Goal: Transaction & Acquisition: Book appointment/travel/reservation

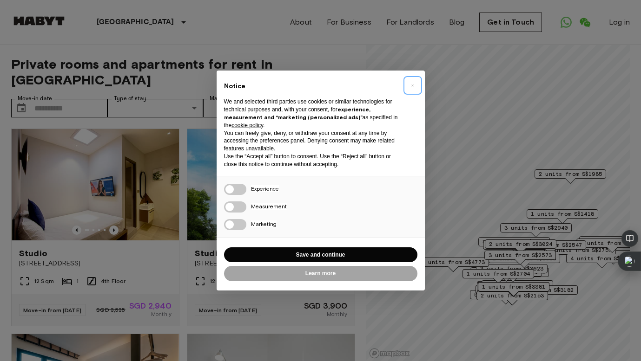
click at [412, 88] on span "×" at bounding box center [412, 85] width 3 height 11
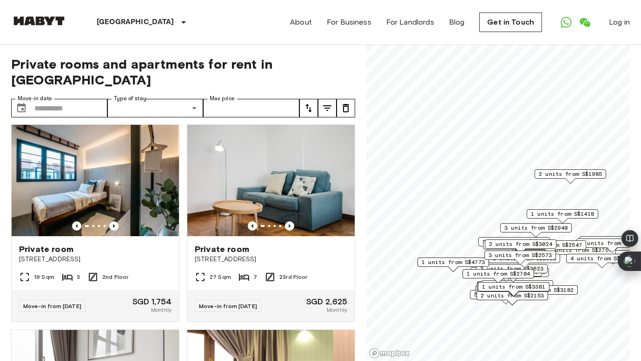
scroll to position [183, 0]
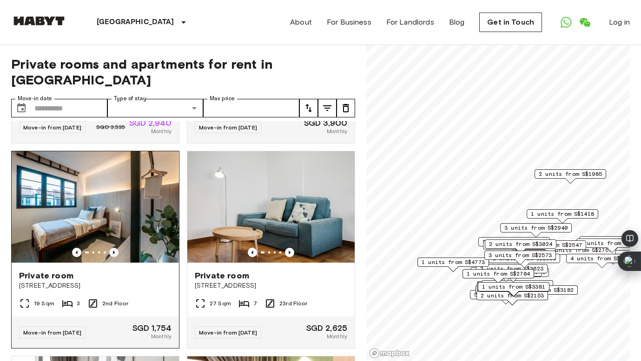
click at [114, 251] on icon "Previous image" at bounding box center [114, 253] width 2 height 4
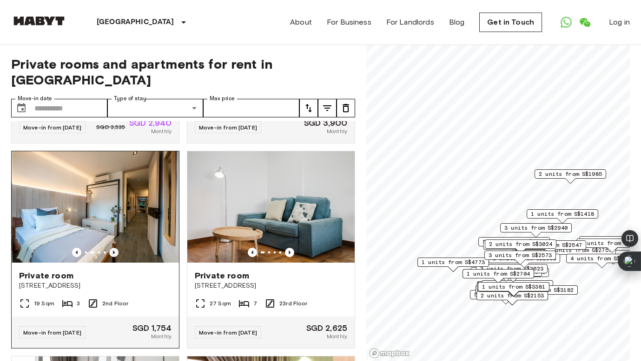
click at [114, 251] on icon "Previous image" at bounding box center [114, 253] width 2 height 4
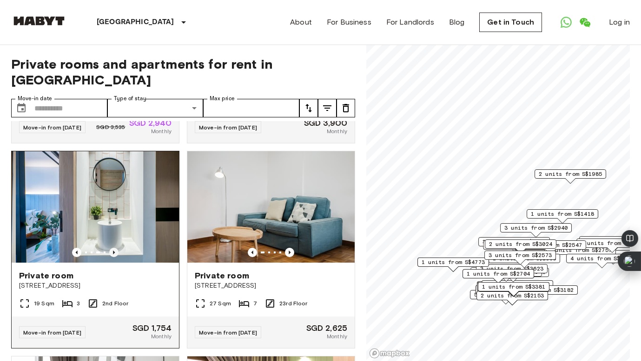
click at [114, 251] on icon "Previous image" at bounding box center [114, 253] width 2 height 4
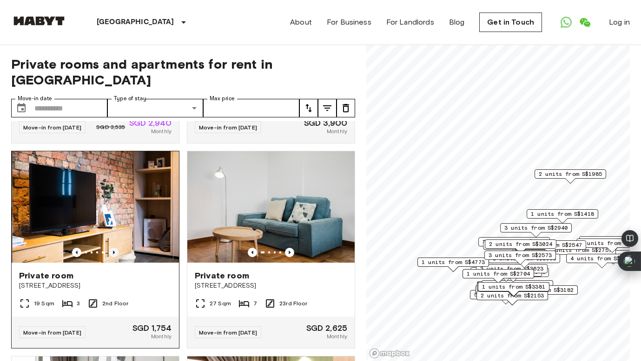
click at [114, 251] on icon "Previous image" at bounding box center [114, 253] width 2 height 4
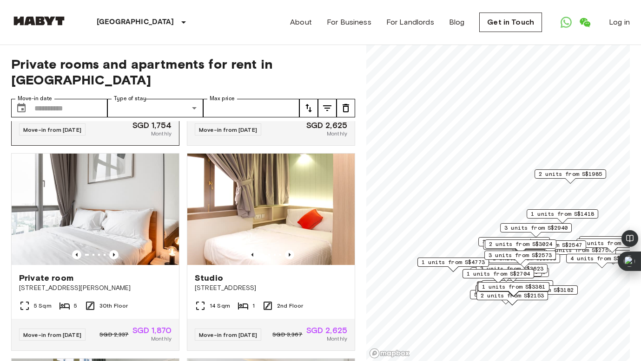
scroll to position [390, 0]
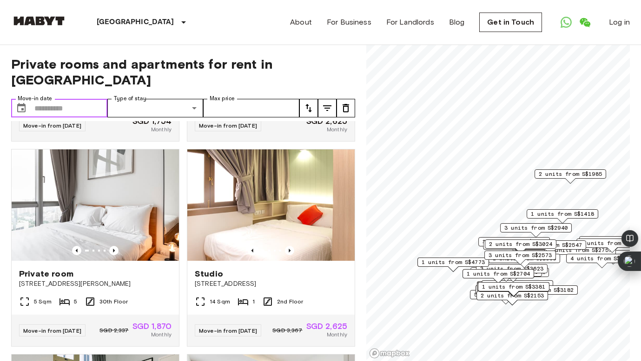
click at [77, 99] on input "Move-in date" at bounding box center [70, 108] width 73 height 19
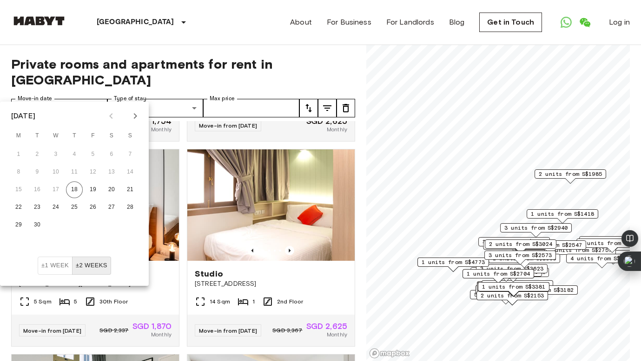
click at [133, 112] on icon "Next month" at bounding box center [135, 116] width 11 height 11
click at [21, 209] on button "20" at bounding box center [18, 207] width 17 height 17
type input "**********"
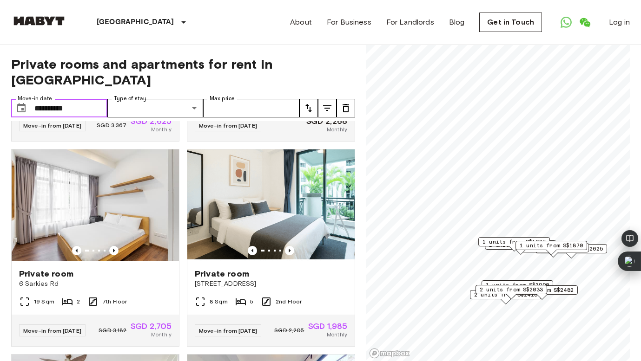
scroll to position [178, 0]
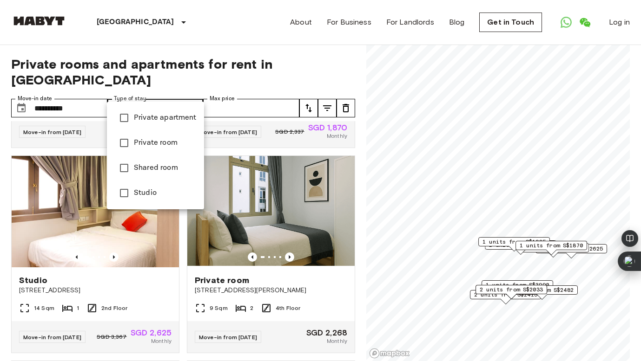
click at [225, 93] on div at bounding box center [320, 180] width 641 height 361
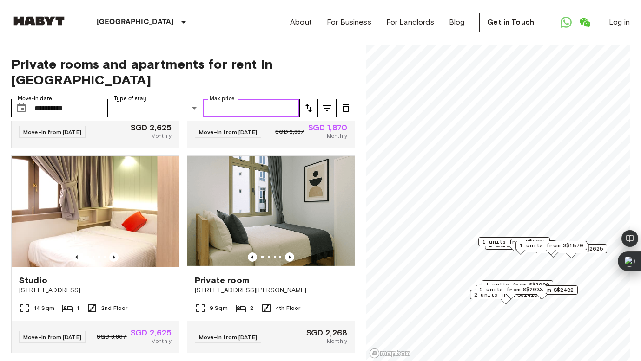
click at [245, 99] on input "Max price" at bounding box center [251, 108] width 96 height 19
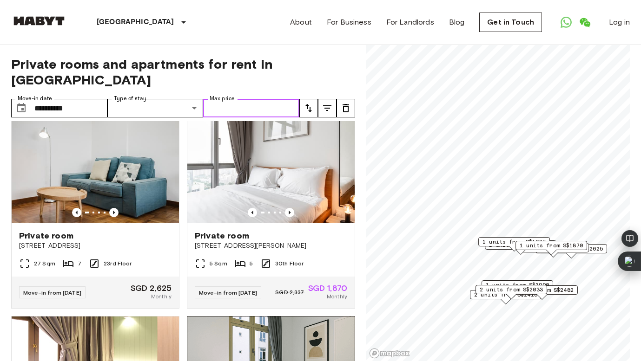
scroll to position [0, 0]
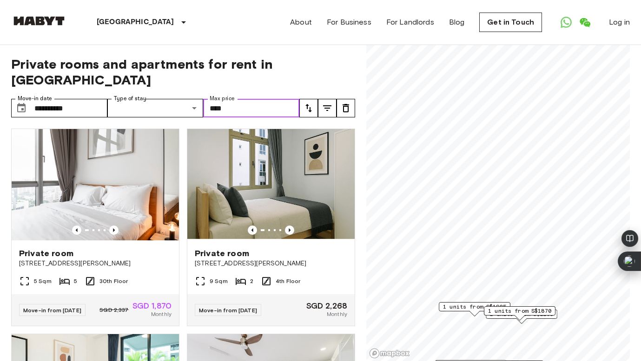
type input "****"
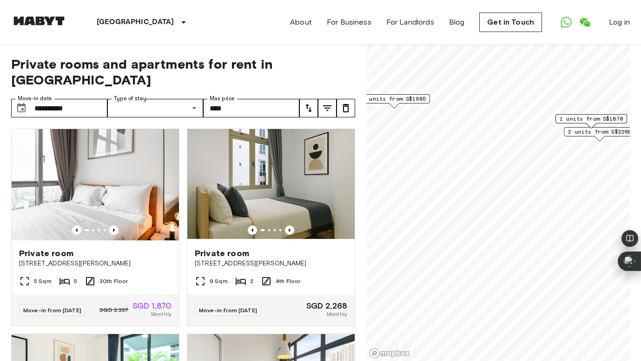
click at [600, 120] on span "1 units from S$1870" at bounding box center [590, 119] width 63 height 8
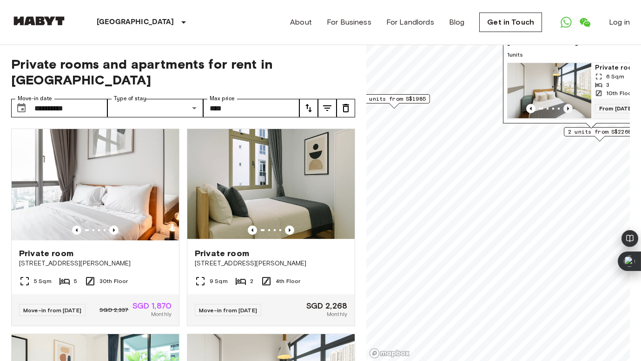
click at [568, 106] on icon "Previous image" at bounding box center [567, 108] width 9 height 9
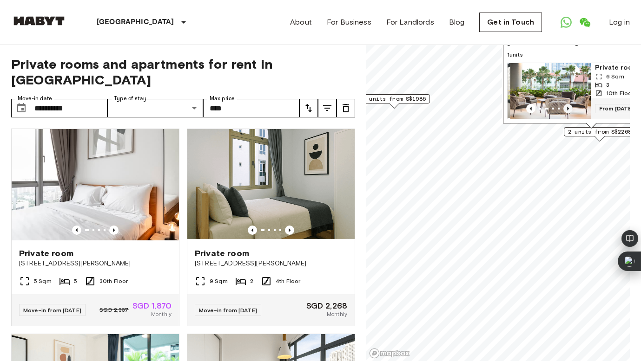
click at [568, 106] on icon "Previous image" at bounding box center [567, 108] width 9 height 9
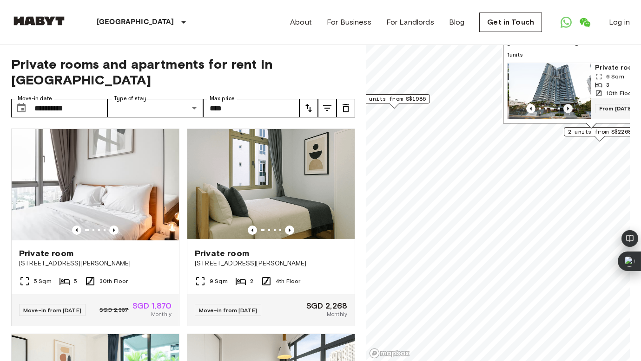
click at [568, 106] on icon "Previous image" at bounding box center [567, 108] width 9 height 9
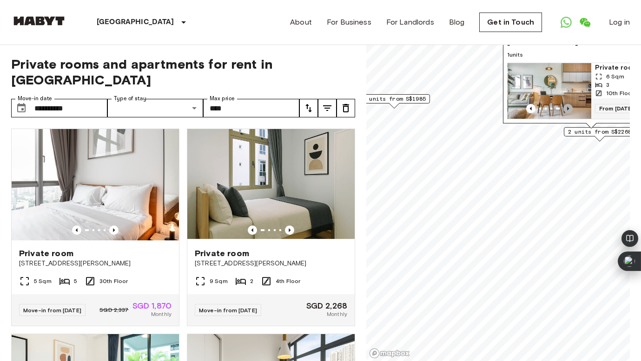
click at [568, 106] on icon "Previous image" at bounding box center [567, 108] width 9 height 9
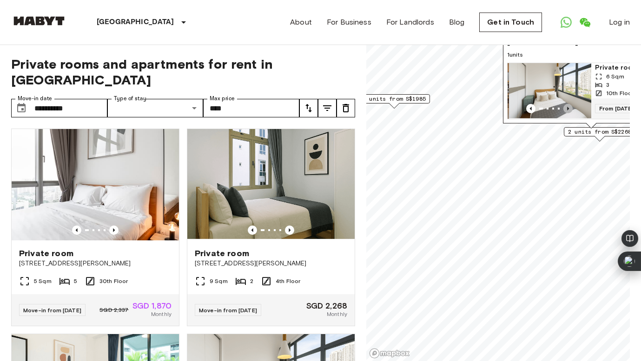
click at [568, 106] on icon "Previous image" at bounding box center [567, 108] width 9 height 9
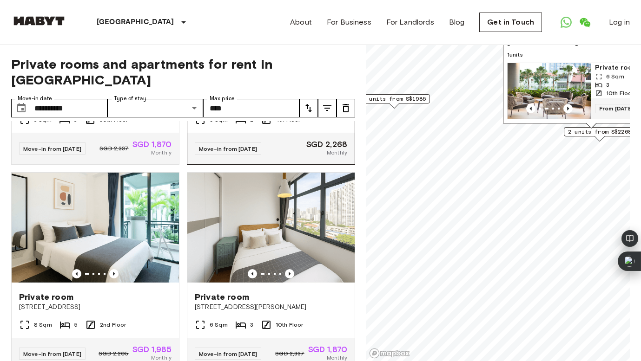
scroll to position [165, 0]
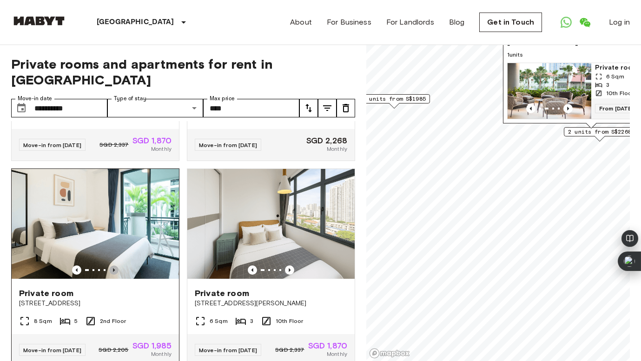
click at [112, 266] on icon "Previous image" at bounding box center [113, 270] width 9 height 9
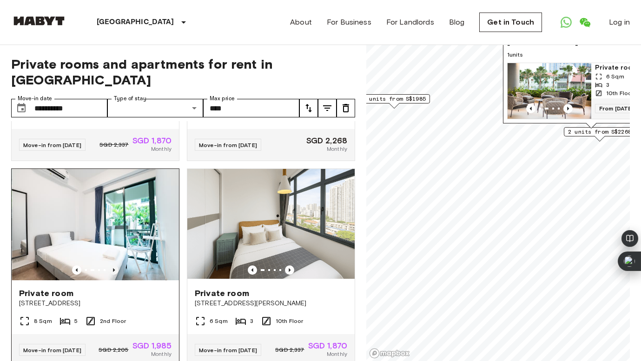
click at [112, 266] on icon "Previous image" at bounding box center [113, 270] width 9 height 9
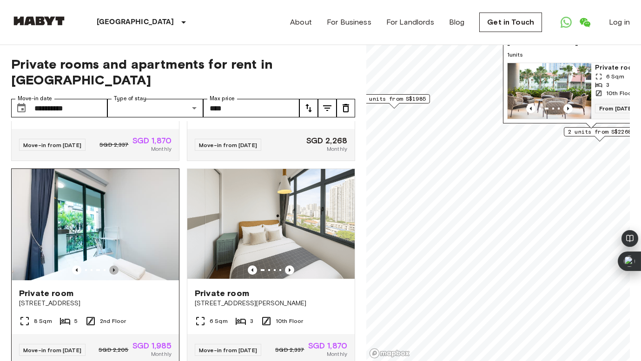
click at [112, 266] on icon "Previous image" at bounding box center [113, 270] width 9 height 9
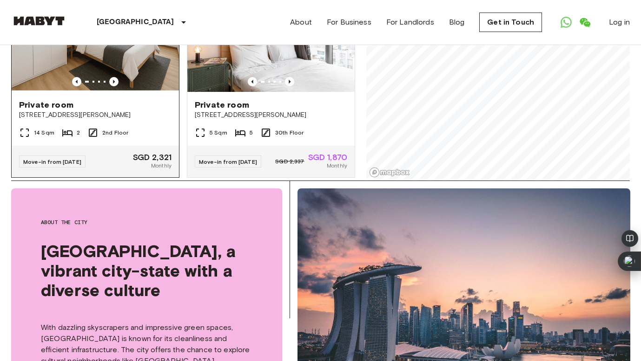
scroll to position [67, 0]
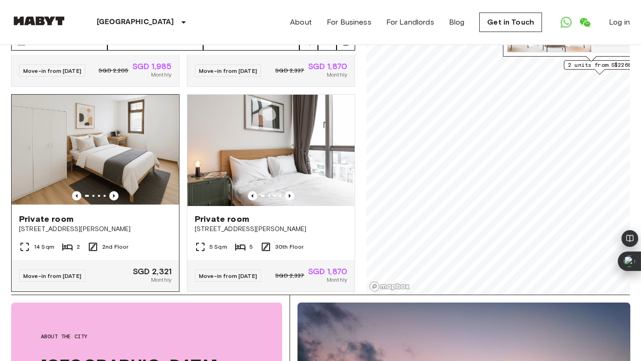
click at [114, 186] on img at bounding box center [95, 150] width 167 height 111
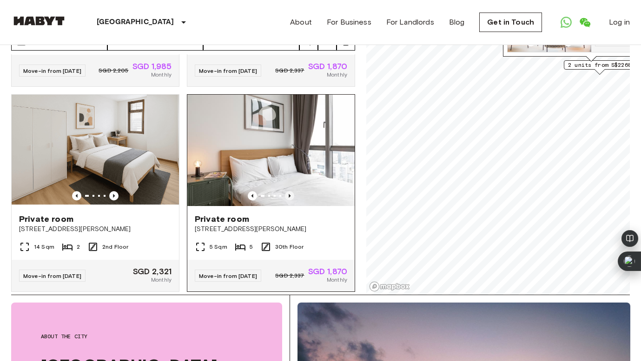
click at [289, 191] on icon "Previous image" at bounding box center [289, 195] width 9 height 9
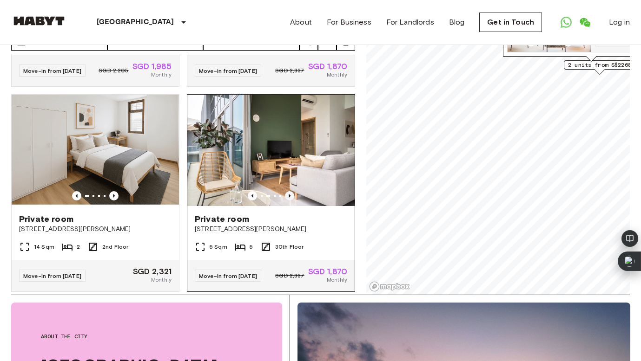
click at [289, 191] on icon "Previous image" at bounding box center [289, 195] width 9 height 9
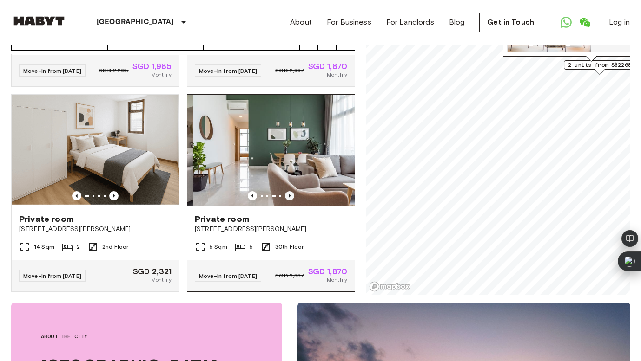
click at [290, 191] on icon "Previous image" at bounding box center [289, 195] width 9 height 9
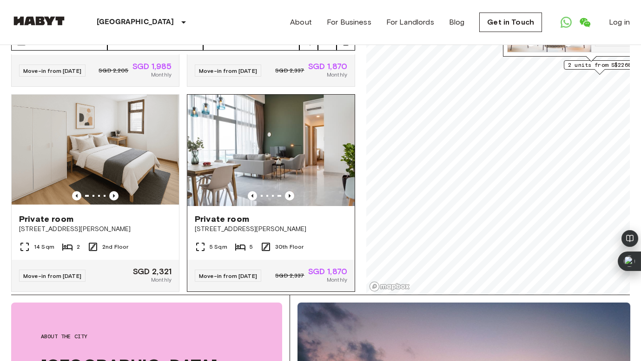
click at [282, 214] on div "Private room" at bounding box center [271, 219] width 152 height 11
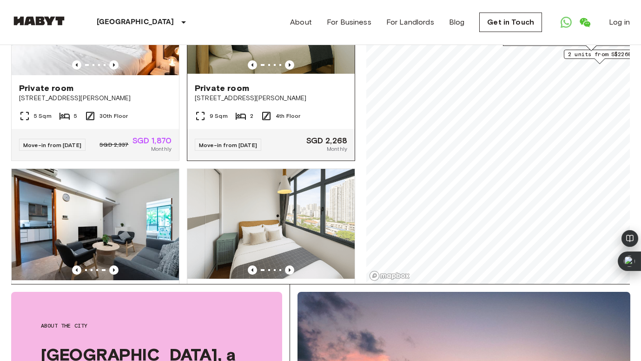
scroll to position [175, 0]
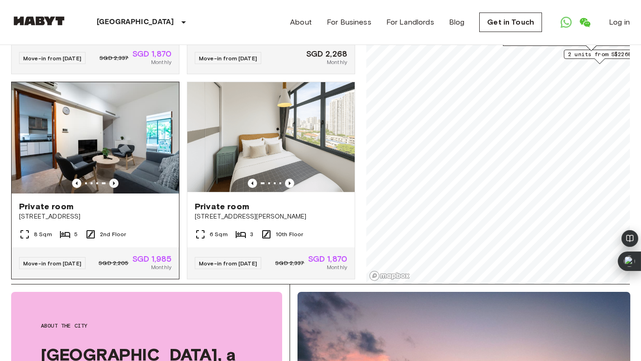
click at [115, 179] on icon "Previous image" at bounding box center [113, 183] width 9 height 9
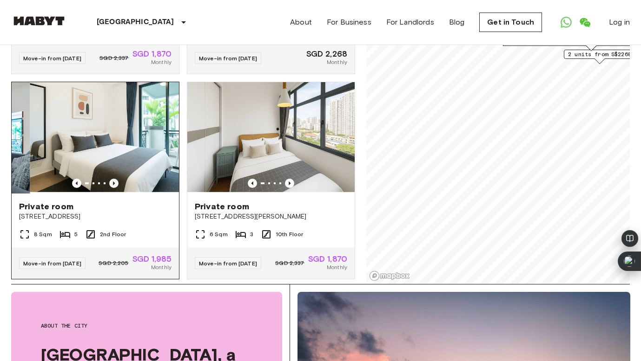
click at [115, 179] on icon "Previous image" at bounding box center [113, 183] width 9 height 9
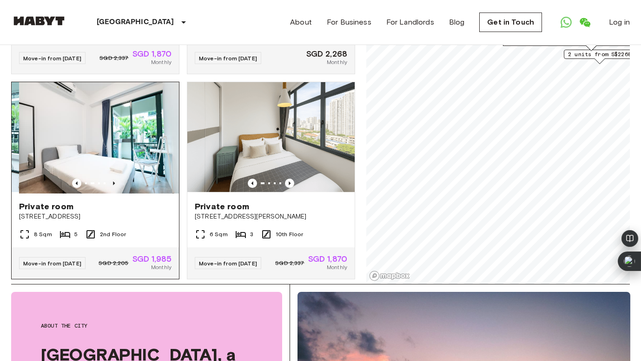
click at [115, 179] on icon "Previous image" at bounding box center [113, 183] width 9 height 9
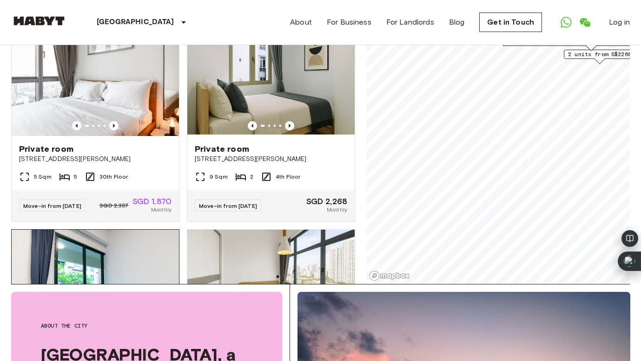
scroll to position [0, 0]
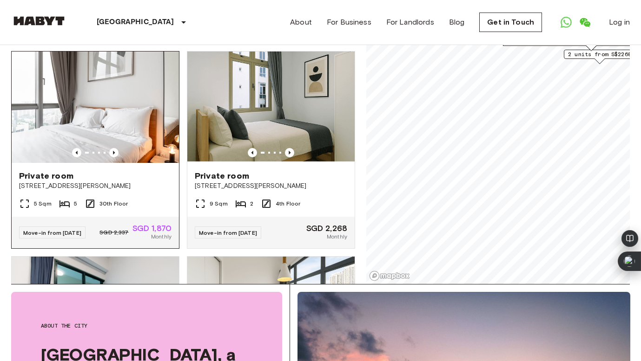
click at [105, 142] on img at bounding box center [95, 107] width 167 height 111
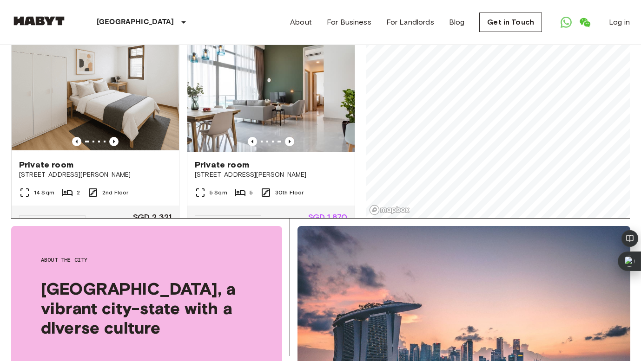
scroll to position [358, 0]
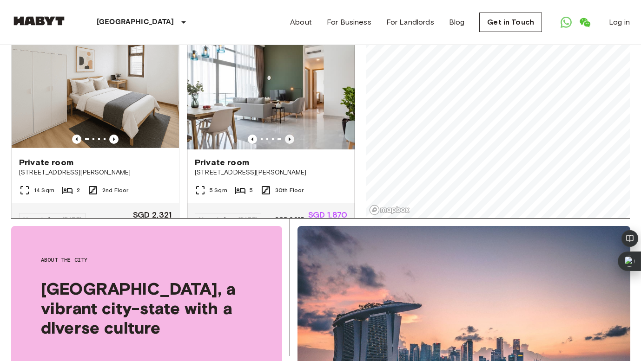
click at [289, 138] on icon "Previous image" at bounding box center [289, 140] width 2 height 4
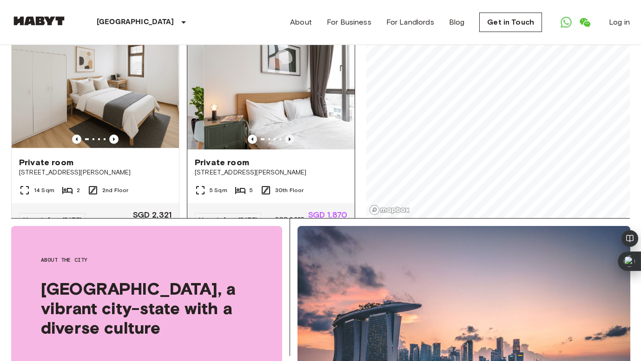
click at [289, 138] on icon "Previous image" at bounding box center [289, 140] width 2 height 4
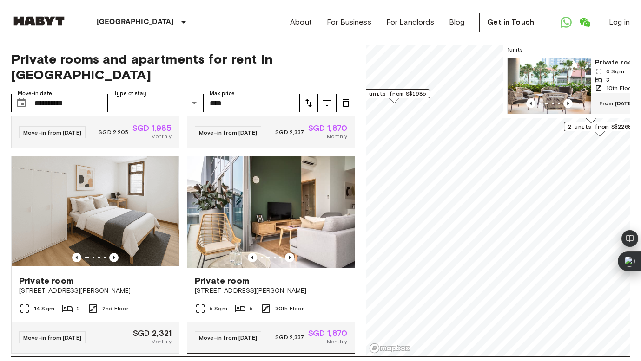
scroll to position [7, 0]
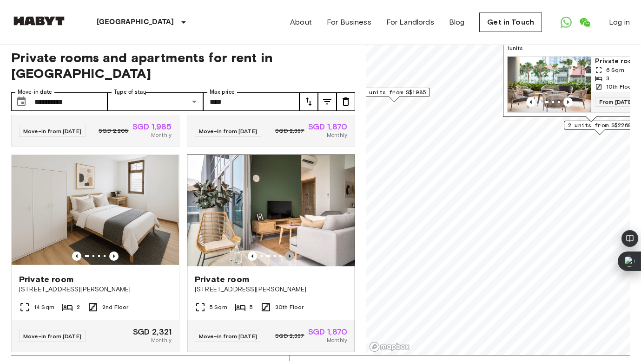
click at [286, 252] on icon "Previous image" at bounding box center [289, 256] width 9 height 9
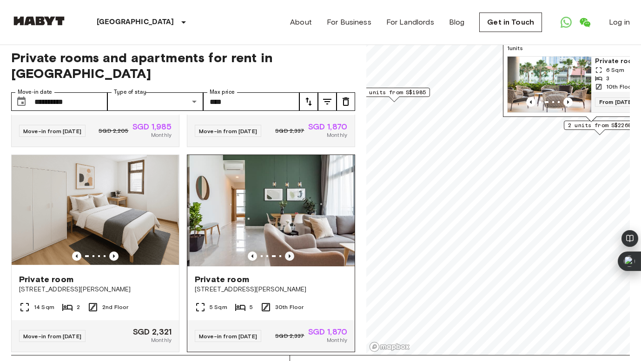
click at [286, 252] on icon "Previous image" at bounding box center [289, 256] width 9 height 9
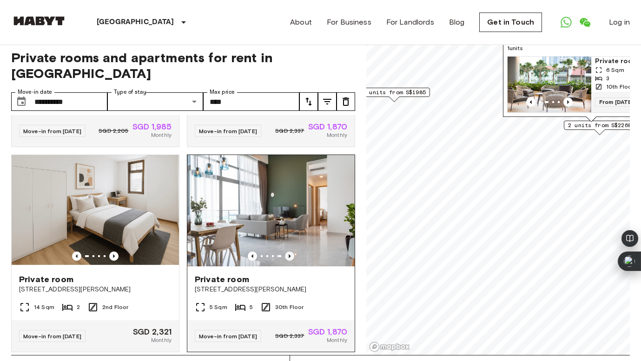
click at [286, 252] on icon "Previous image" at bounding box center [289, 256] width 9 height 9
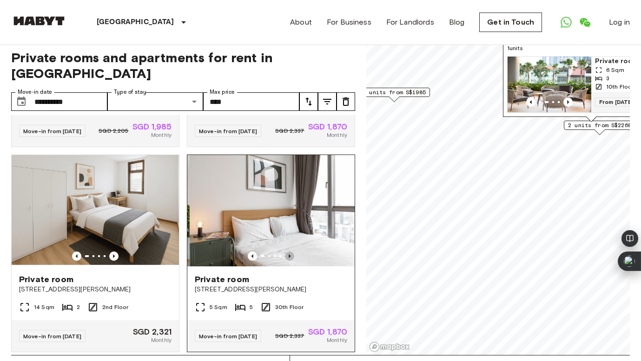
click at [286, 252] on icon "Previous image" at bounding box center [289, 256] width 9 height 9
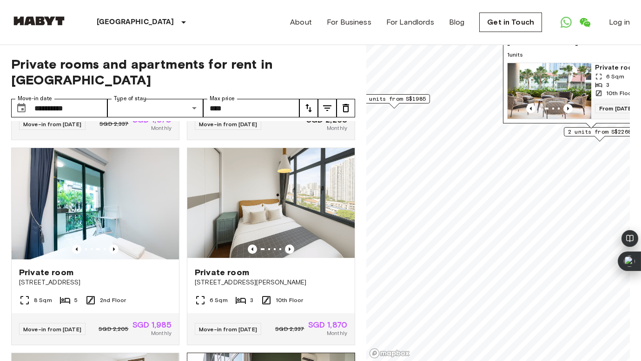
scroll to position [175, 0]
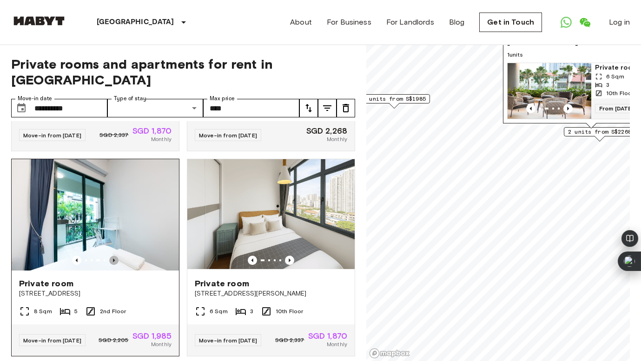
click at [113, 256] on icon "Previous image" at bounding box center [113, 260] width 9 height 9
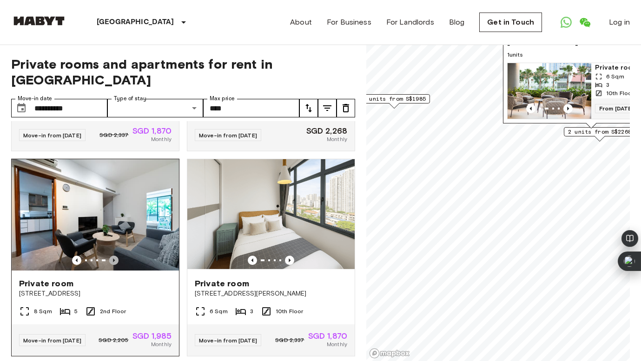
click at [113, 256] on icon "Previous image" at bounding box center [113, 260] width 9 height 9
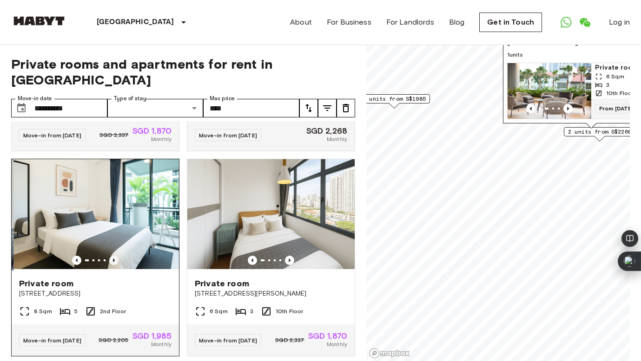
click at [113, 256] on icon "Previous image" at bounding box center [113, 260] width 9 height 9
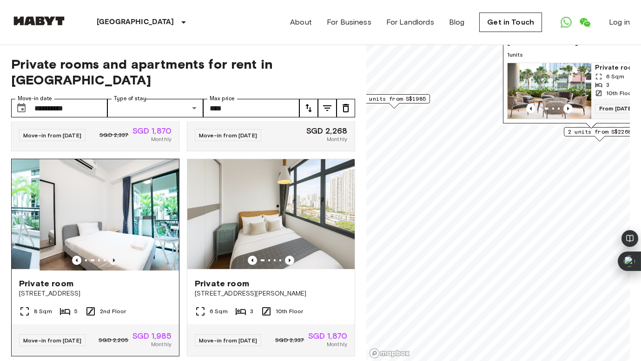
click at [113, 256] on icon "Previous image" at bounding box center [113, 260] width 9 height 9
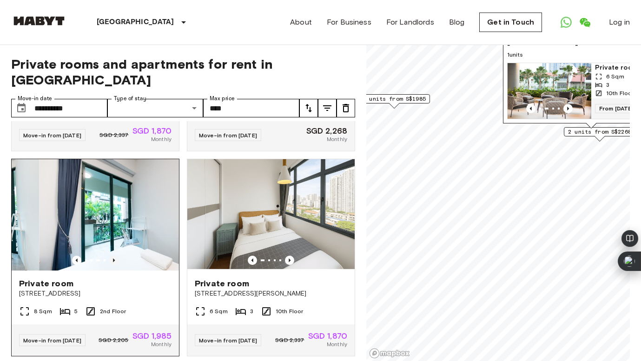
click at [113, 256] on icon "Previous image" at bounding box center [113, 260] width 9 height 9
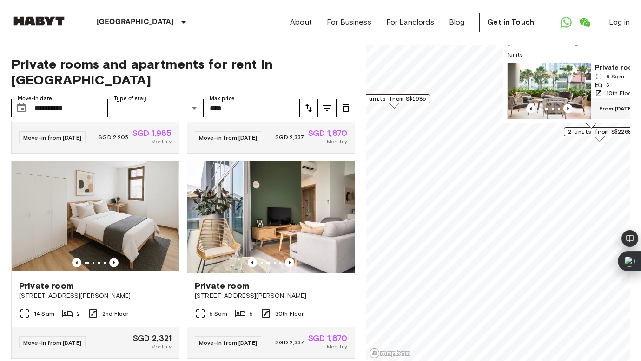
scroll to position [0, 0]
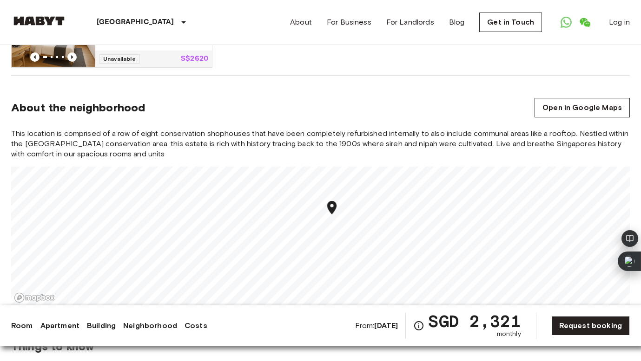
scroll to position [792, 0]
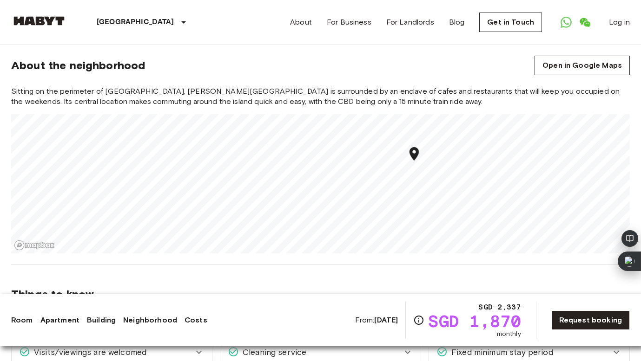
scroll to position [771, 0]
click at [157, 288] on span "Things to know" at bounding box center [320, 295] width 618 height 14
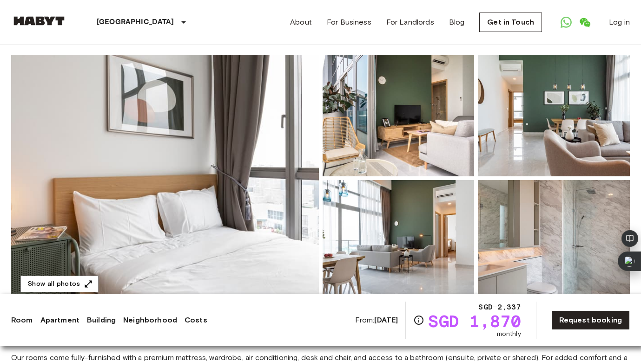
scroll to position [117, 0]
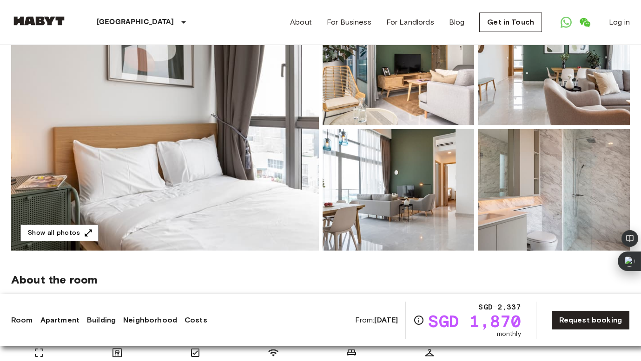
click at [157, 222] on img at bounding box center [165, 127] width 308 height 247
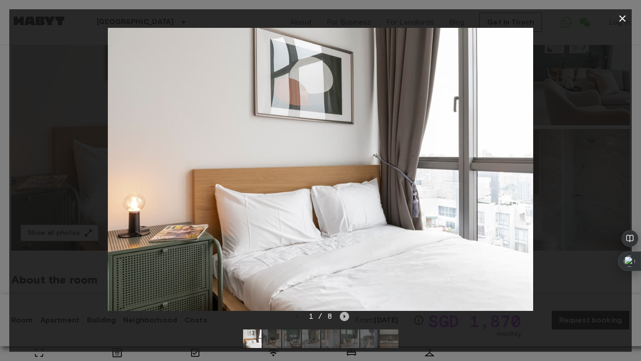
click at [345, 318] on icon "Next image" at bounding box center [344, 316] width 9 height 9
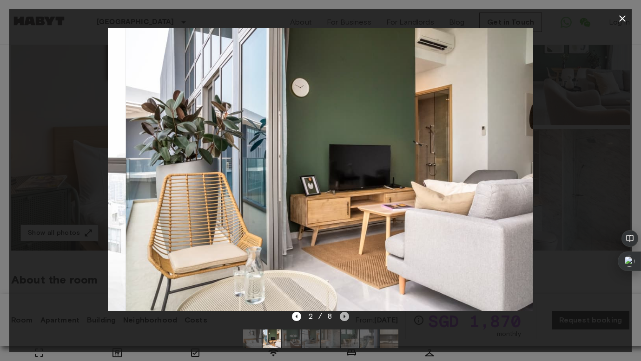
click at [345, 318] on icon "Next image" at bounding box center [344, 316] width 9 height 9
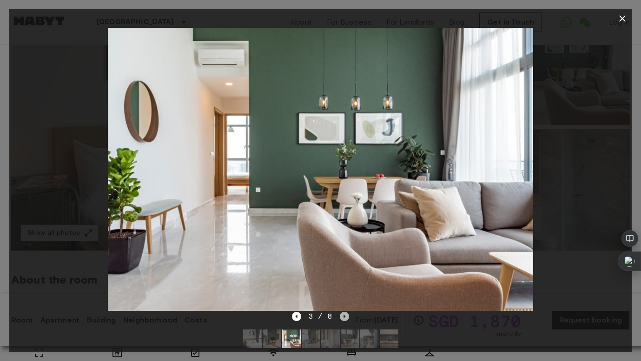
click at [345, 318] on icon "Next image" at bounding box center [344, 316] width 9 height 9
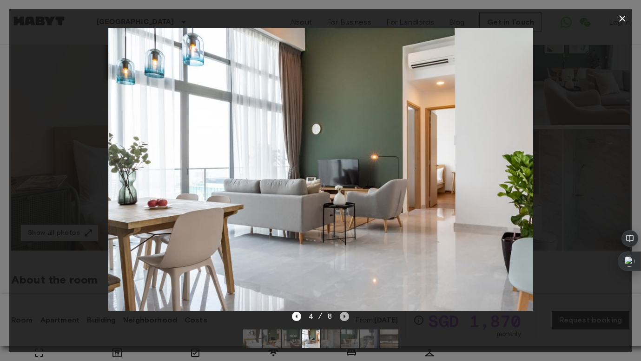
click at [345, 318] on icon "Next image" at bounding box center [344, 316] width 9 height 9
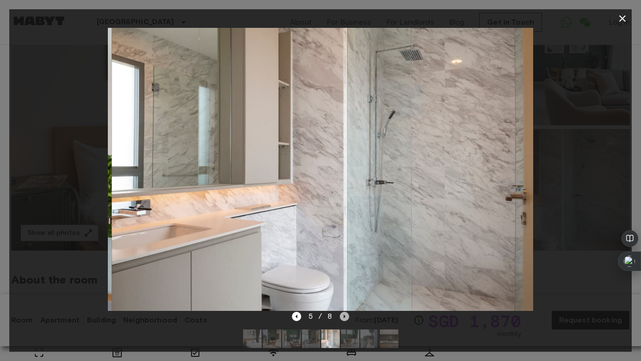
click at [345, 318] on icon "Next image" at bounding box center [344, 316] width 9 height 9
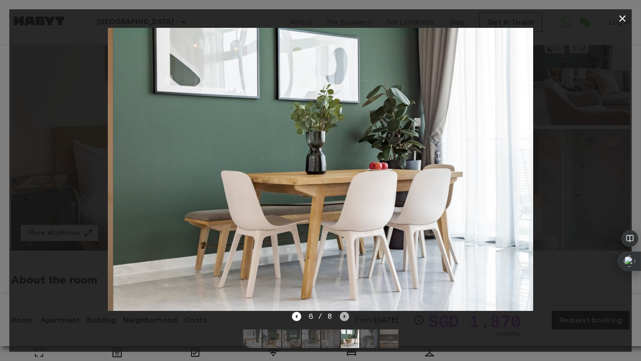
click at [345, 318] on icon "Next image" at bounding box center [344, 316] width 9 height 9
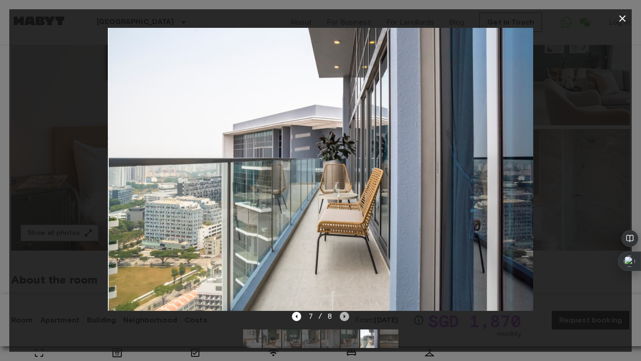
click at [345, 318] on icon "Next image" at bounding box center [344, 316] width 9 height 9
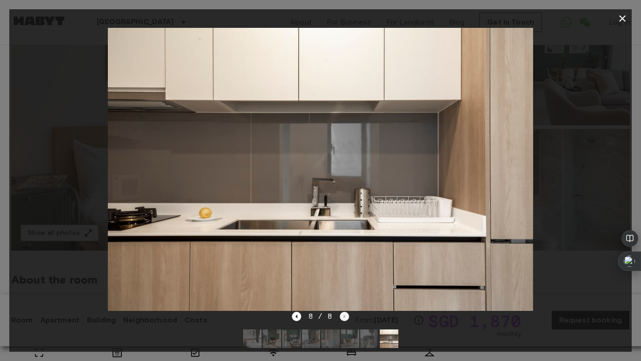
click at [345, 318] on div "8 / 8" at bounding box center [320, 316] width 57 height 11
click at [621, 17] on icon "button" at bounding box center [621, 18] width 11 height 11
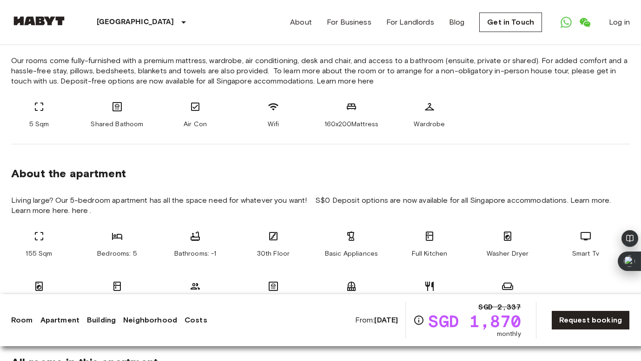
scroll to position [0, 0]
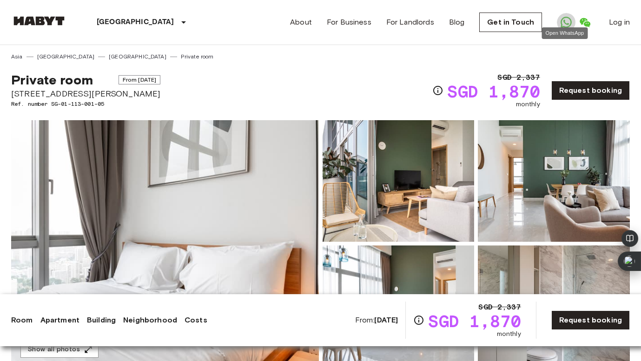
click at [564, 21] on icon "Open WhatsApp" at bounding box center [565, 22] width 11 height 11
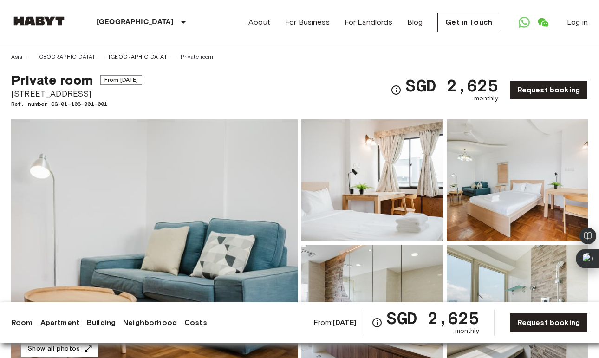
click at [109, 55] on link "[GEOGRAPHIC_DATA]" at bounding box center [138, 56] width 58 height 8
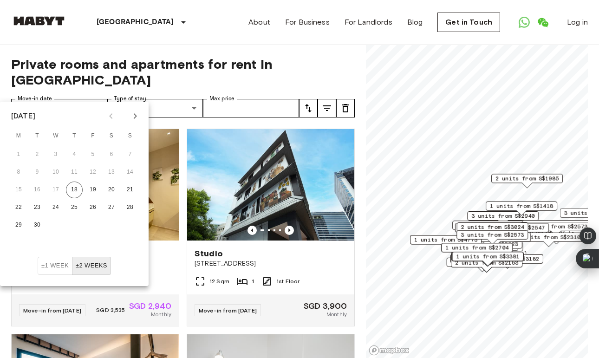
click at [135, 120] on icon "Next month" at bounding box center [135, 116] width 11 height 11
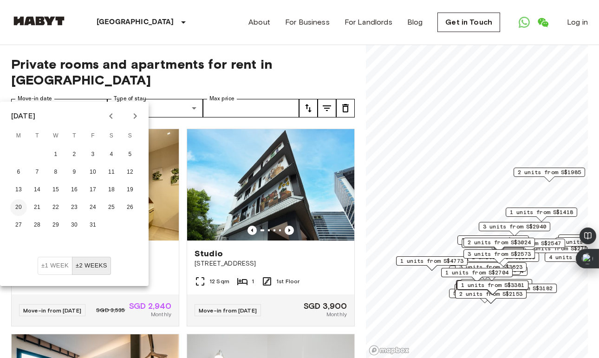
click at [22, 207] on button "20" at bounding box center [18, 207] width 17 height 17
type input "**********"
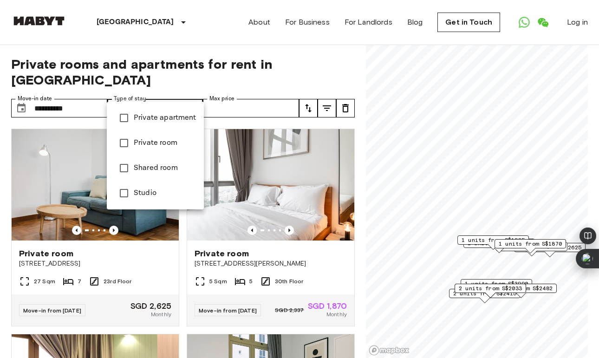
click at [309, 94] on div at bounding box center [299, 179] width 599 height 358
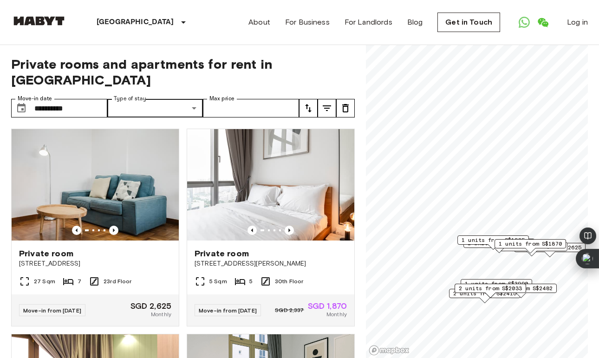
click at [309, 103] on icon "tune" at bounding box center [308, 108] width 11 height 11
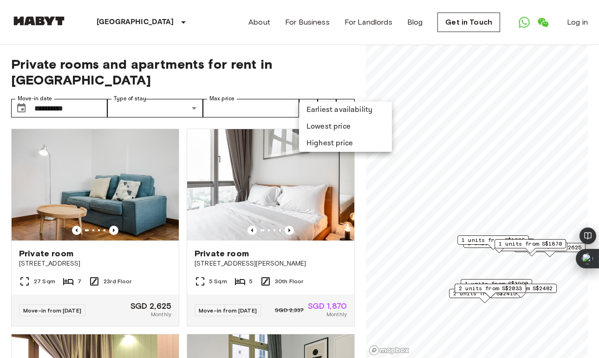
click at [324, 130] on li "Lowest price" at bounding box center [345, 126] width 93 height 17
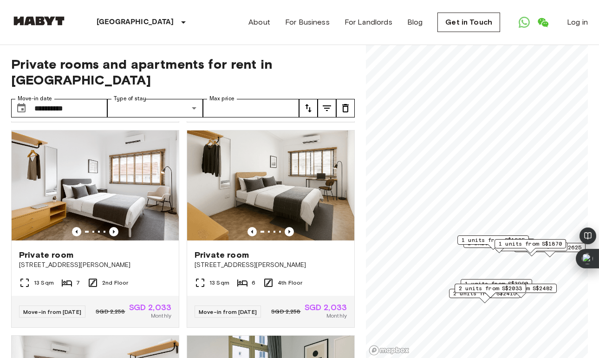
scroll to position [412, 0]
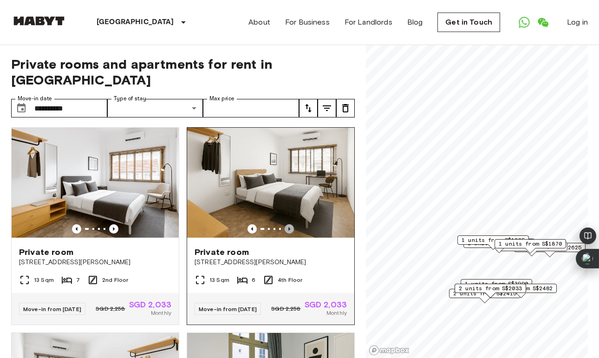
click at [289, 227] on icon "Previous image" at bounding box center [289, 229] width 2 height 4
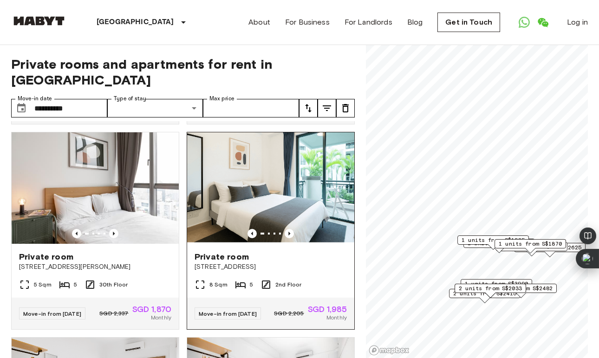
scroll to position [200, 0]
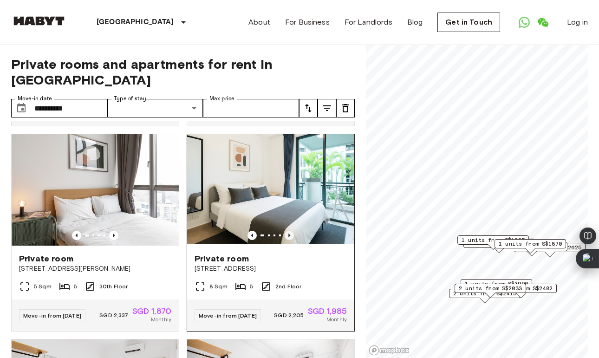
click at [288, 231] on icon "Previous image" at bounding box center [289, 235] width 9 height 9
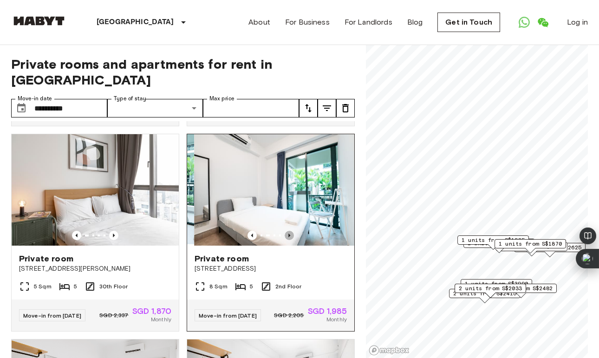
click at [288, 231] on icon "Previous image" at bounding box center [289, 235] width 9 height 9
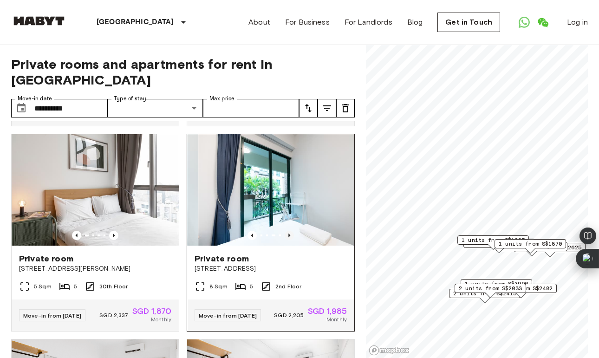
click at [288, 231] on icon "Previous image" at bounding box center [289, 235] width 9 height 9
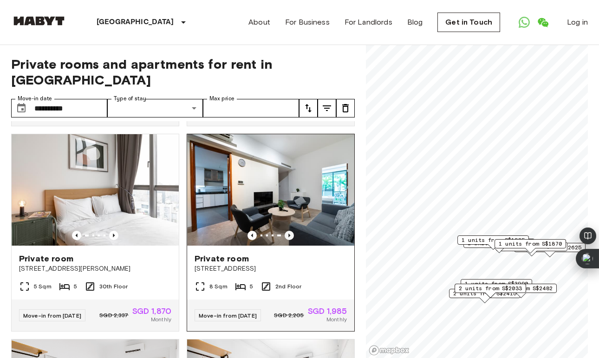
click at [288, 231] on icon "Previous image" at bounding box center [289, 235] width 9 height 9
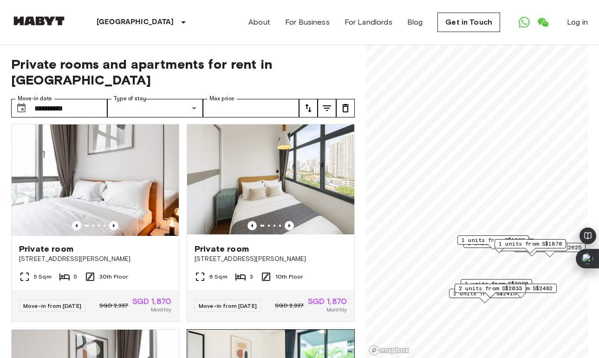
scroll to position [0, 0]
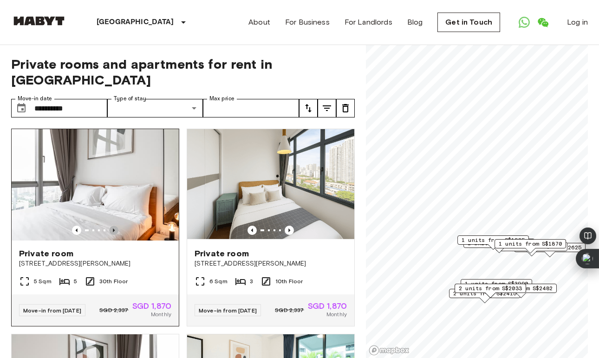
click at [111, 226] on icon "Previous image" at bounding box center [113, 230] width 9 height 9
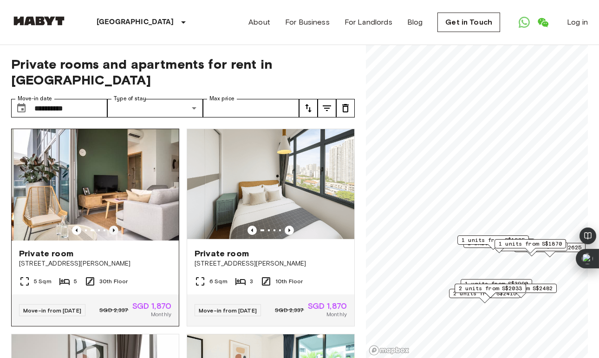
click at [111, 226] on icon "Previous image" at bounding box center [113, 230] width 9 height 9
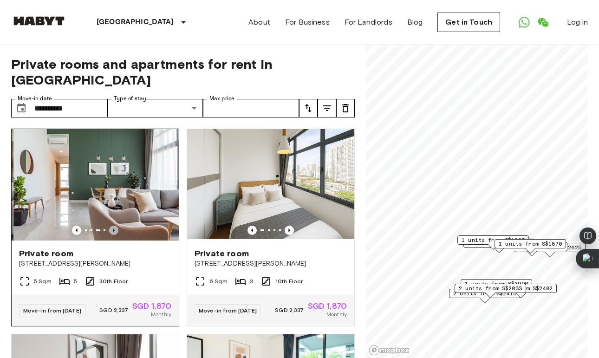
click at [111, 226] on icon "Previous image" at bounding box center [113, 230] width 9 height 9
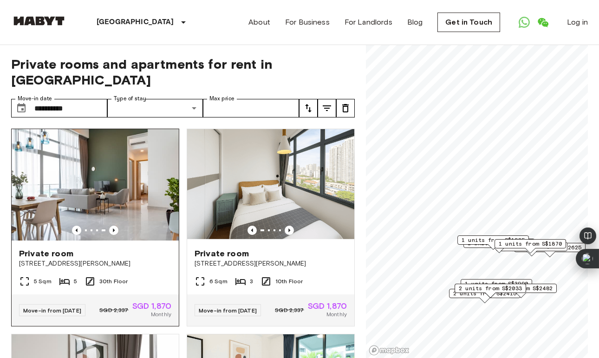
click at [122, 259] on span "[STREET_ADDRESS][PERSON_NAME]" at bounding box center [95, 263] width 152 height 9
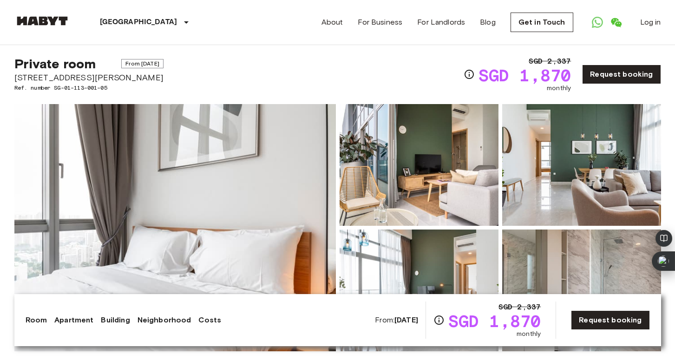
scroll to position [19, 0]
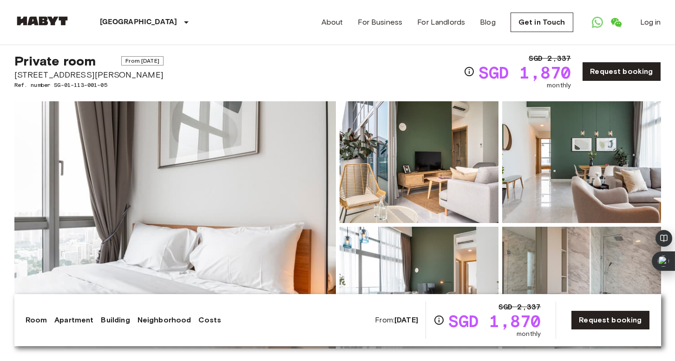
click at [408, 189] on img at bounding box center [419, 162] width 159 height 122
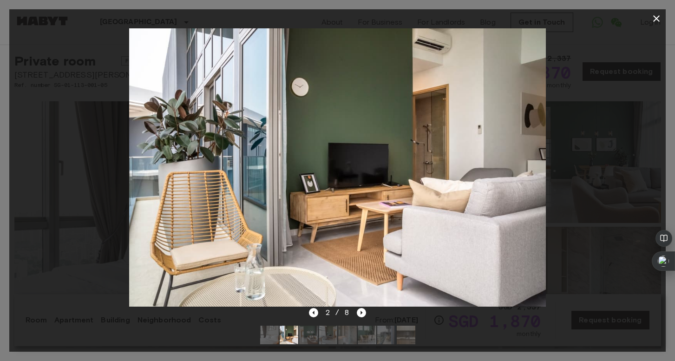
click at [656, 14] on icon "button" at bounding box center [656, 18] width 11 height 11
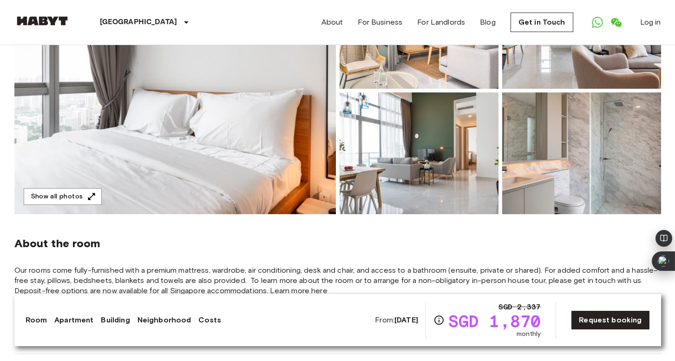
scroll to position [146, 0]
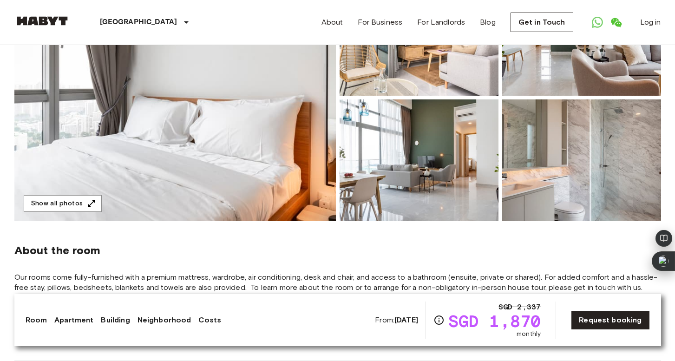
click at [227, 171] on img at bounding box center [174, 97] width 321 height 247
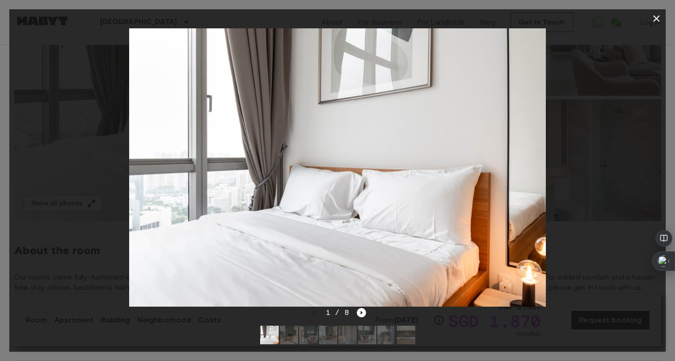
click at [280, 334] on img at bounding box center [289, 335] width 19 height 19
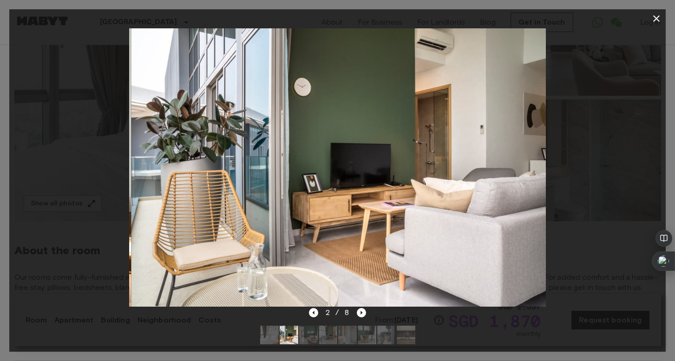
click at [301, 338] on img at bounding box center [308, 335] width 19 height 19
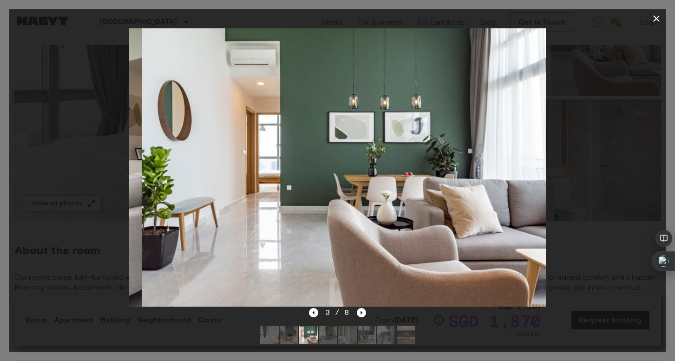
click at [315, 341] on img at bounding box center [308, 335] width 19 height 19
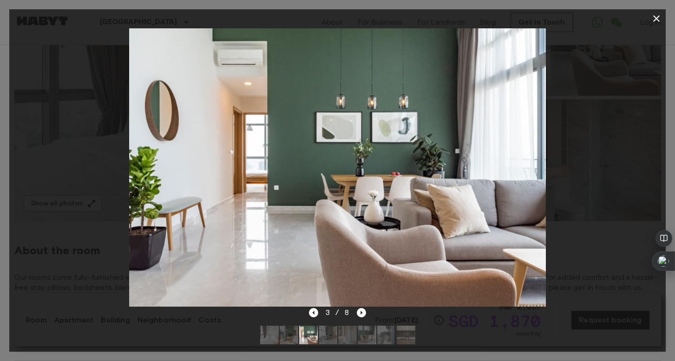
click at [324, 343] on img at bounding box center [328, 335] width 19 height 19
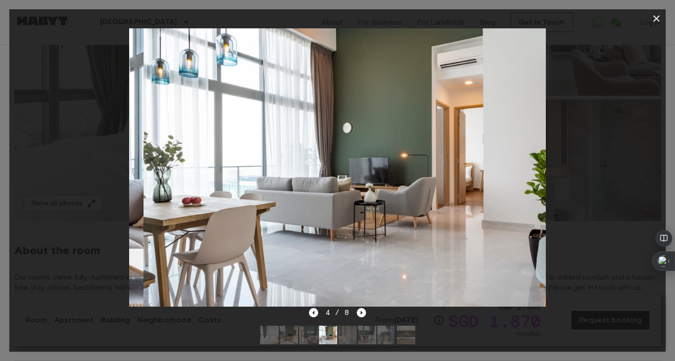
click at [345, 340] on img at bounding box center [347, 335] width 19 height 19
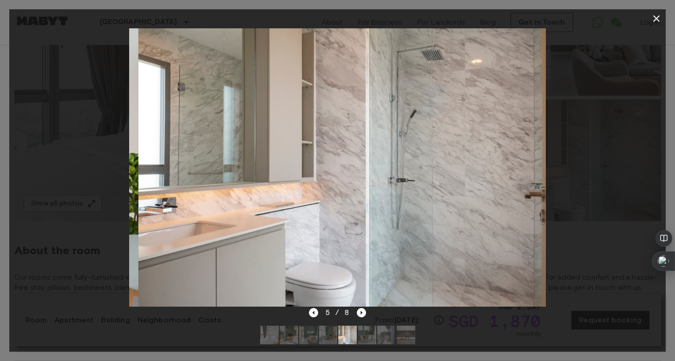
click at [366, 338] on img at bounding box center [367, 335] width 19 height 19
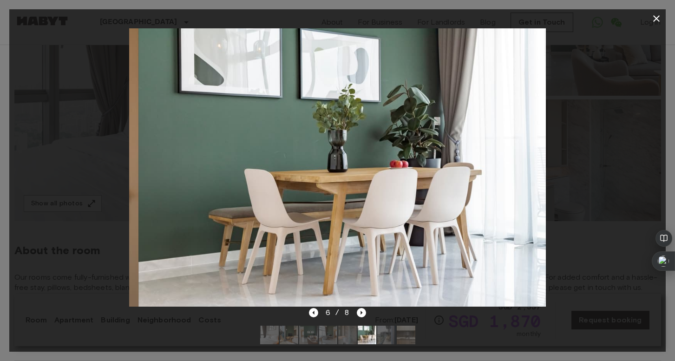
click at [384, 338] on img at bounding box center [386, 335] width 19 height 19
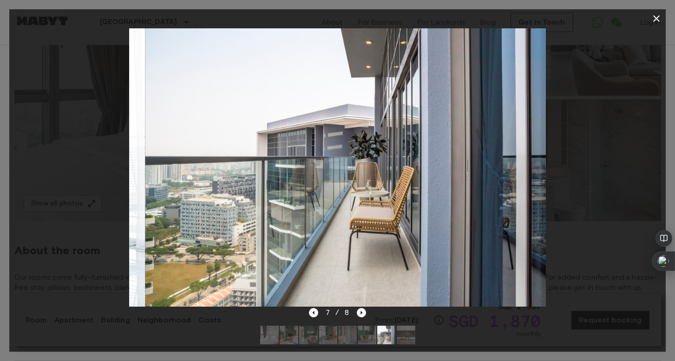
click at [422, 338] on div at bounding box center [338, 334] width 170 height 33
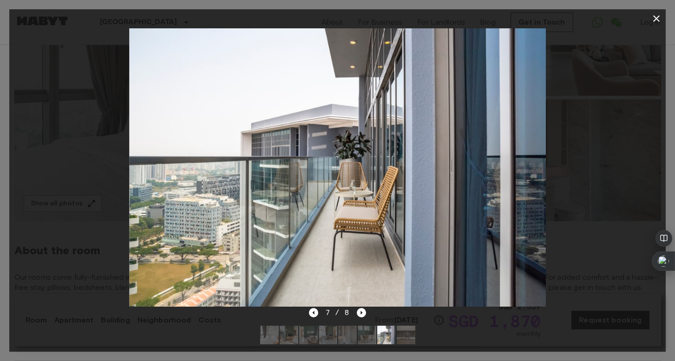
click at [431, 337] on div "7 / 8" at bounding box center [337, 329] width 656 height 45
click at [414, 337] on img at bounding box center [406, 335] width 19 height 19
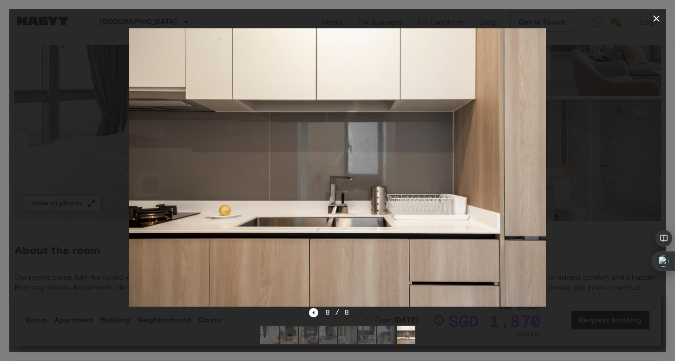
click at [656, 20] on icon "button" at bounding box center [656, 18] width 11 height 11
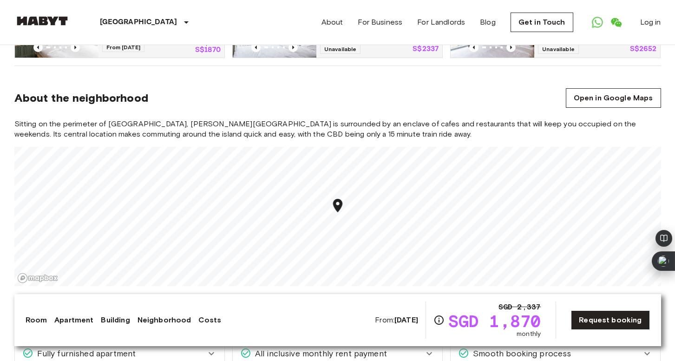
scroll to position [692, 0]
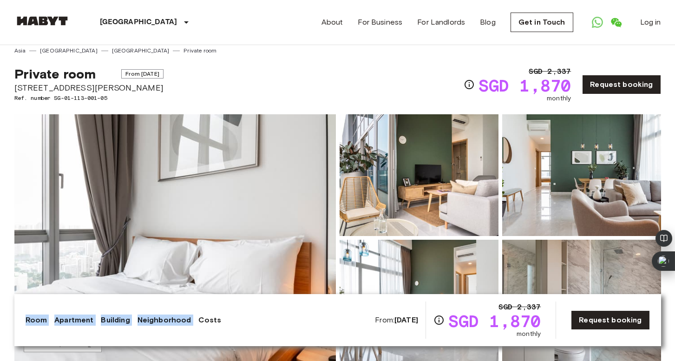
scroll to position [0, 0]
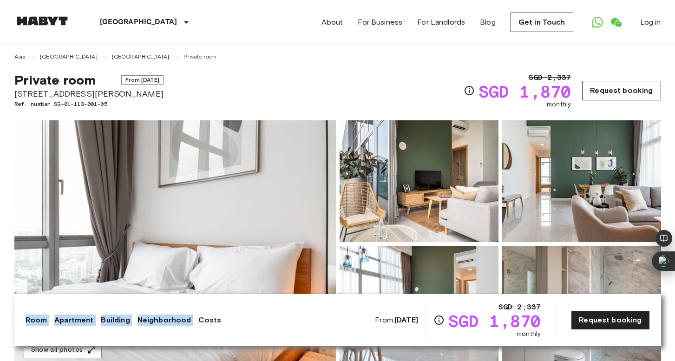
click at [623, 89] on link "Request booking" at bounding box center [621, 91] width 79 height 20
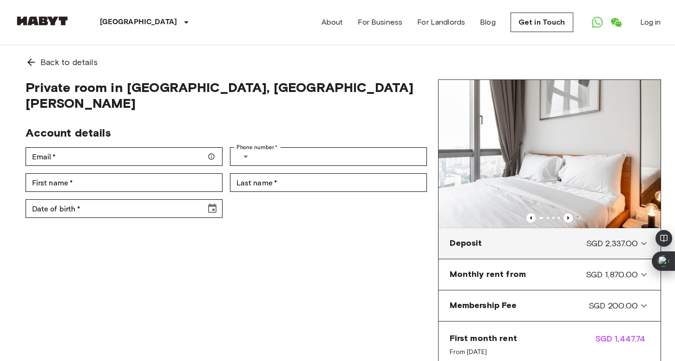
click at [583, 241] on div "Deposit SGD 2,337.00" at bounding box center [544, 243] width 189 height 12
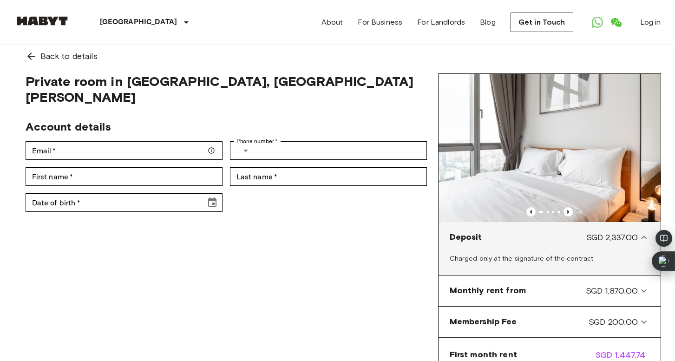
scroll to position [8, 0]
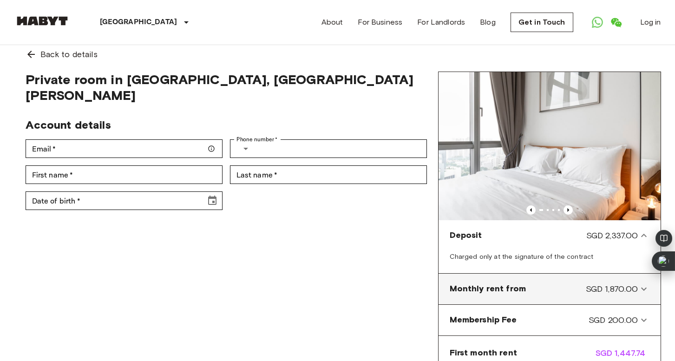
click at [593, 281] on from-panel "Monthly rent from SGD 1,870.00" at bounding box center [549, 288] width 215 height 23
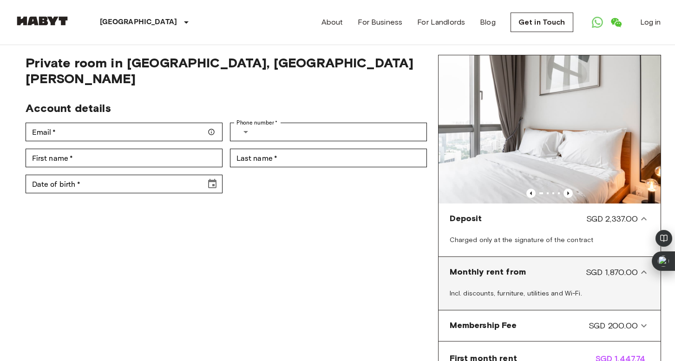
scroll to position [66, 0]
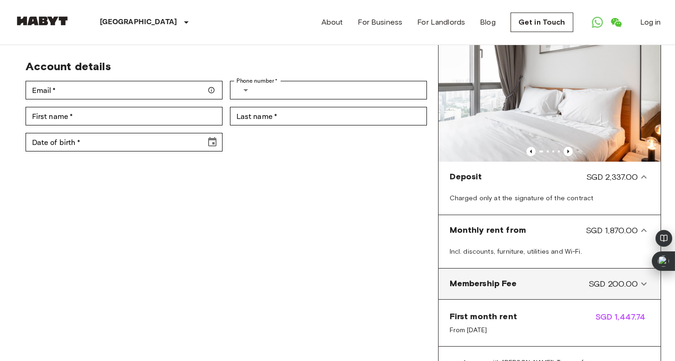
click at [594, 284] on span "SGD 200.00" at bounding box center [614, 284] width 50 height 12
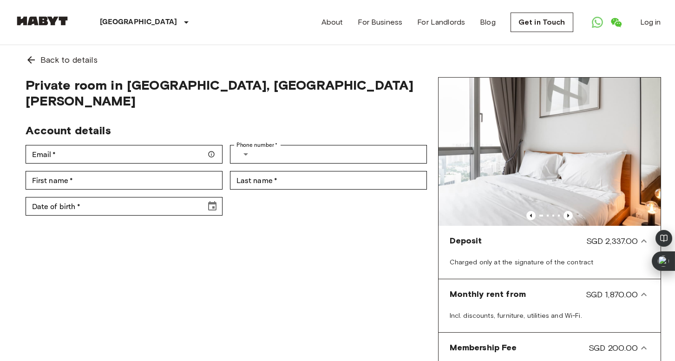
scroll to position [0, 0]
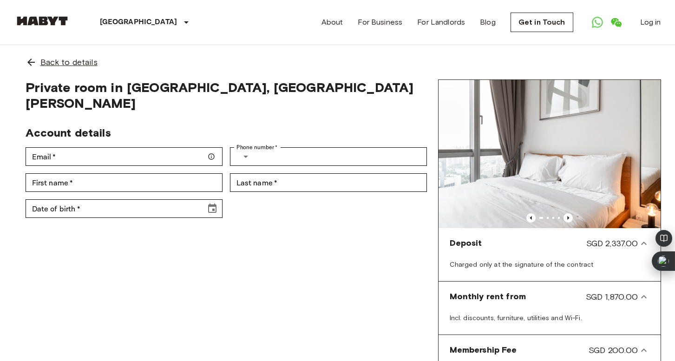
click at [49, 67] on span "Back to details" at bounding box center [68, 62] width 57 height 12
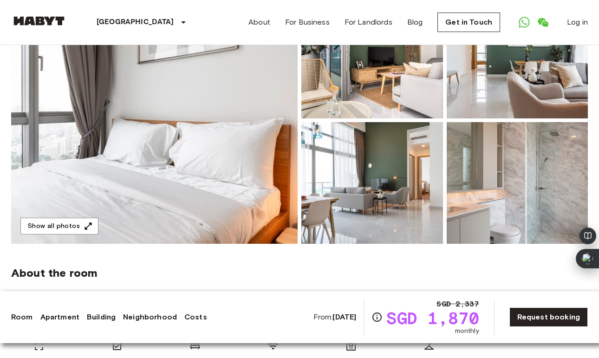
scroll to position [132, 0]
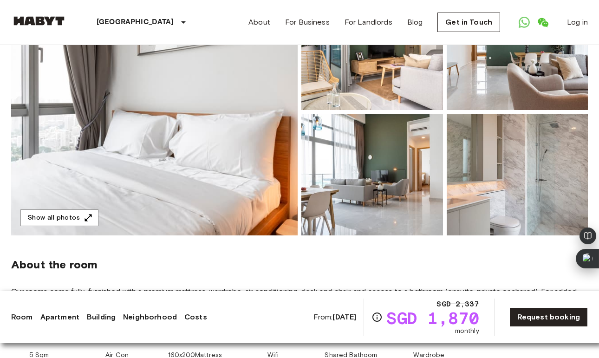
click at [152, 314] on link "Neighborhood" at bounding box center [150, 317] width 54 height 11
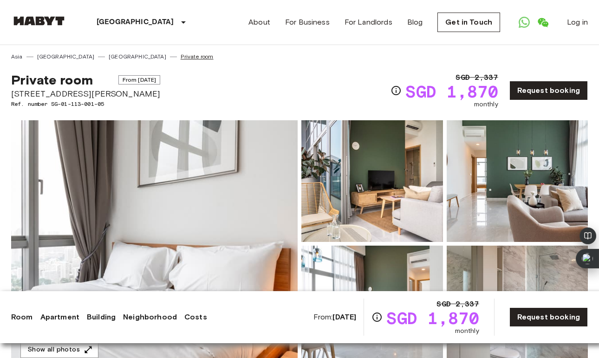
click at [181, 58] on link "Private room" at bounding box center [197, 56] width 33 height 8
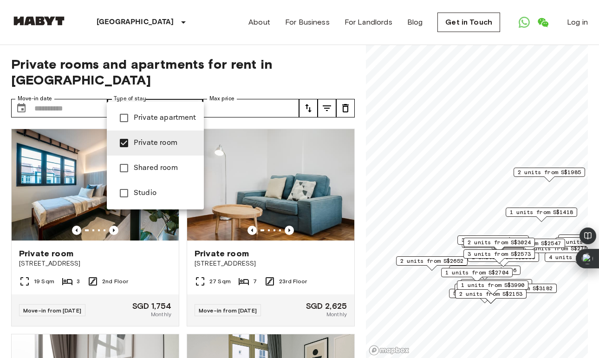
click at [151, 172] on span "Shared room" at bounding box center [165, 168] width 63 height 11
type input "**********"
click at [66, 92] on div at bounding box center [299, 179] width 599 height 358
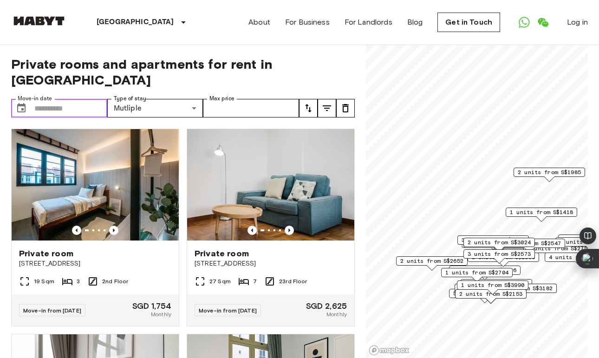
click at [44, 99] on input "Move-in date" at bounding box center [70, 108] width 73 height 19
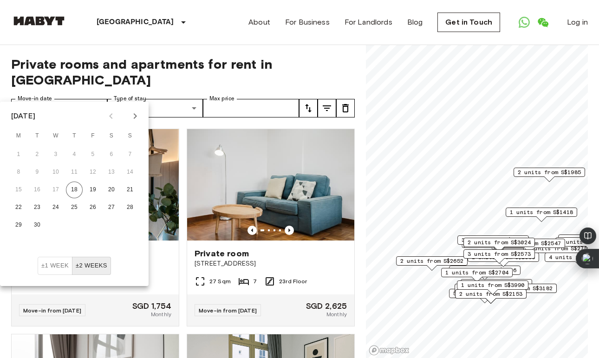
click at [139, 111] on icon "Next month" at bounding box center [135, 116] width 11 height 11
click at [20, 203] on button "20" at bounding box center [18, 207] width 17 height 17
type input "**********"
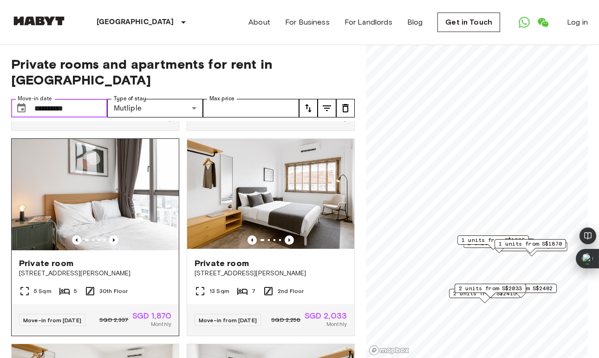
scroll to position [1035, 0]
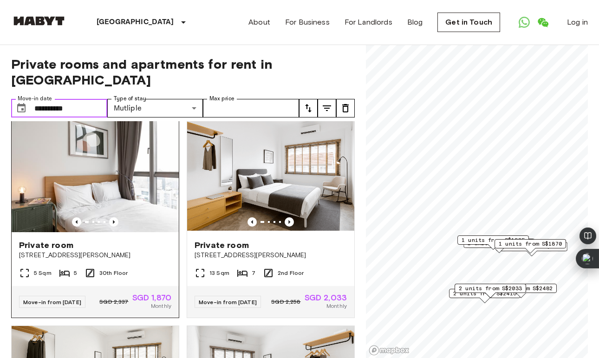
click at [114, 211] on img at bounding box center [95, 176] width 167 height 111
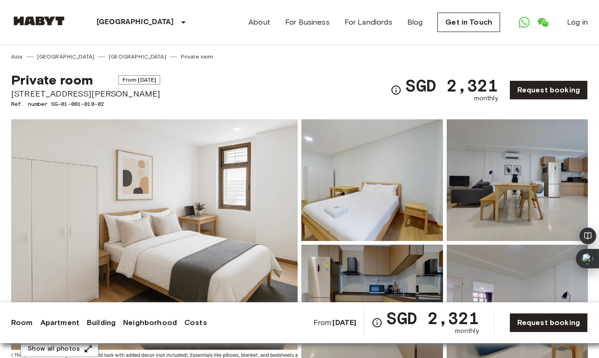
scroll to position [102, 0]
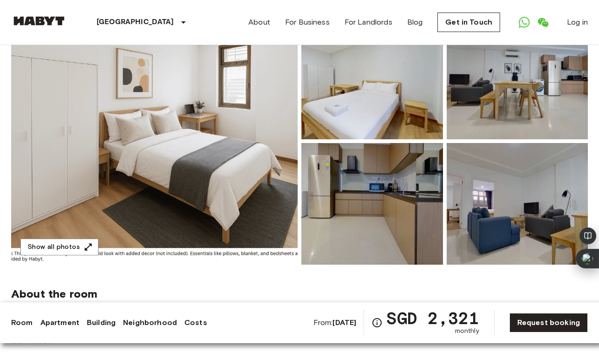
click at [388, 103] on img at bounding box center [373, 79] width 142 height 122
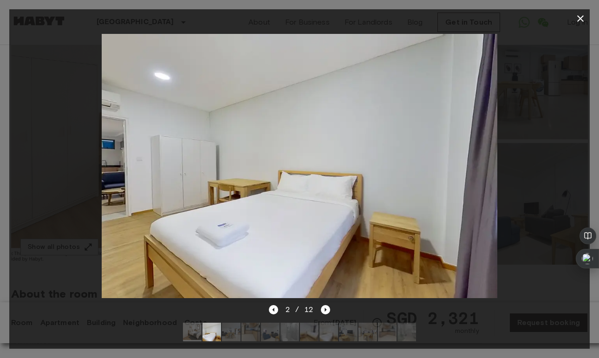
click at [579, 24] on icon "button" at bounding box center [580, 18] width 11 height 11
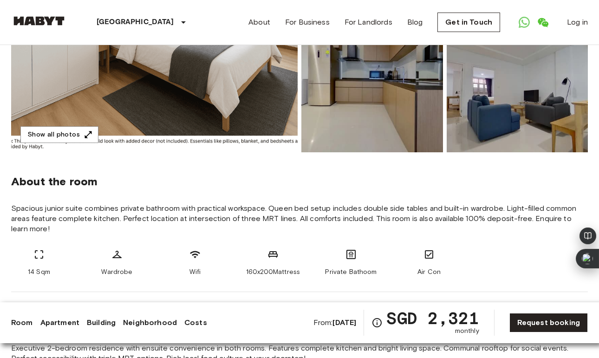
scroll to position [223, 0]
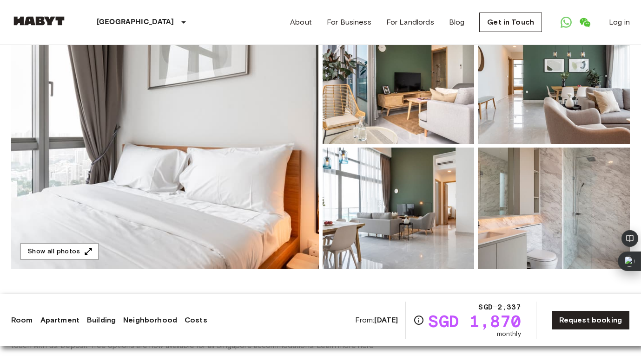
scroll to position [37, 0]
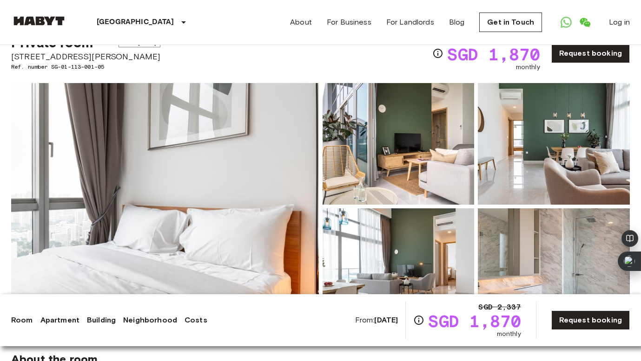
click at [419, 148] on img at bounding box center [398, 144] width 152 height 122
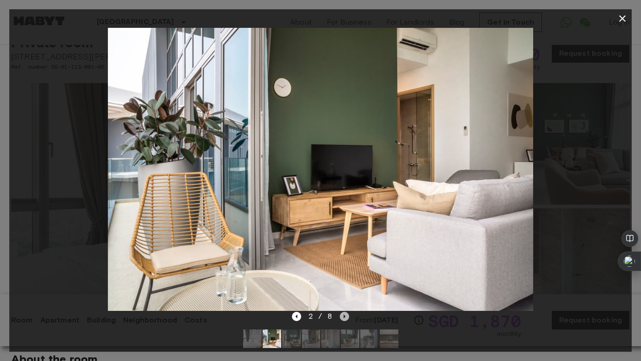
click at [347, 314] on icon "Next image" at bounding box center [344, 316] width 9 height 9
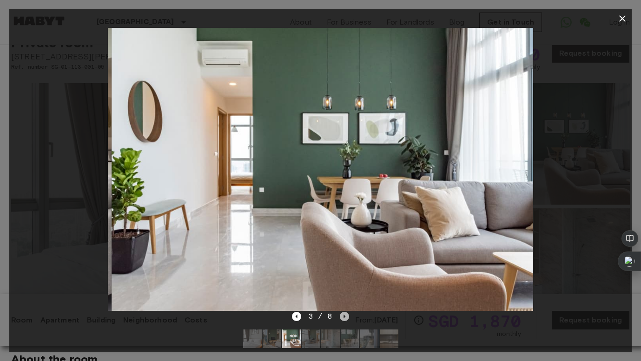
click at [347, 314] on icon "Next image" at bounding box center [344, 316] width 9 height 9
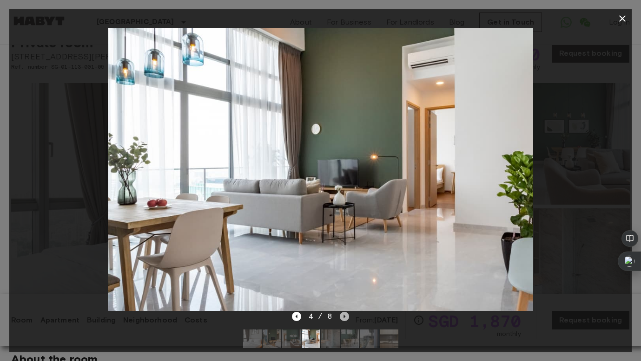
click at [347, 314] on icon "Next image" at bounding box center [344, 316] width 9 height 9
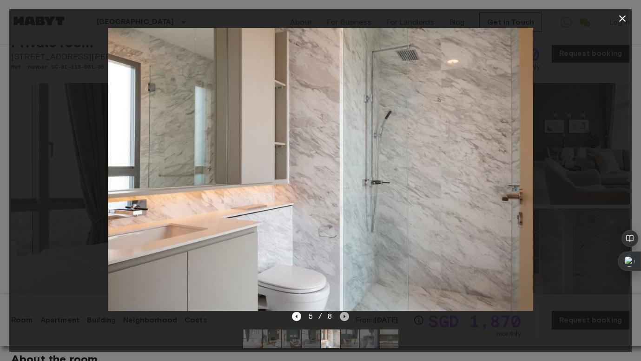
click at [347, 314] on icon "Next image" at bounding box center [344, 316] width 9 height 9
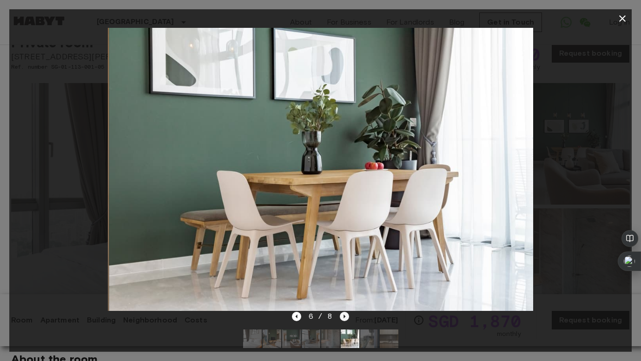
click at [347, 314] on icon "Next image" at bounding box center [344, 316] width 9 height 9
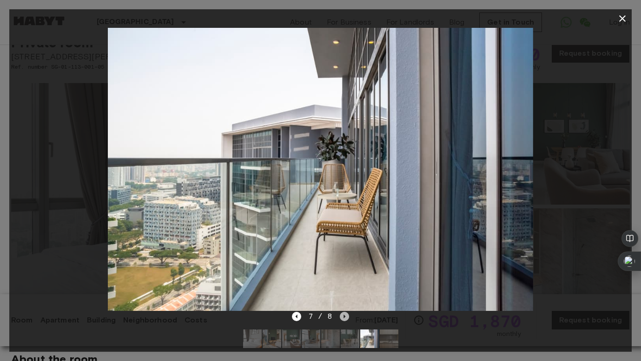
click at [347, 314] on icon "Next image" at bounding box center [344, 316] width 9 height 9
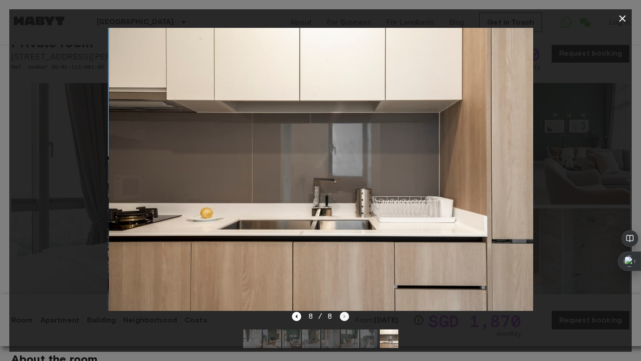
click at [347, 314] on div "8 / 8" at bounding box center [320, 316] width 57 height 11
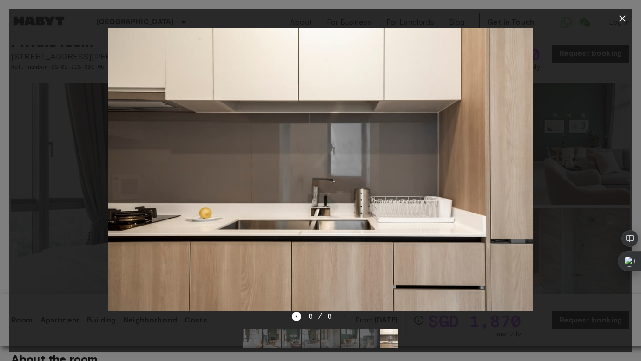
click at [624, 23] on icon "button" at bounding box center [621, 18] width 11 height 11
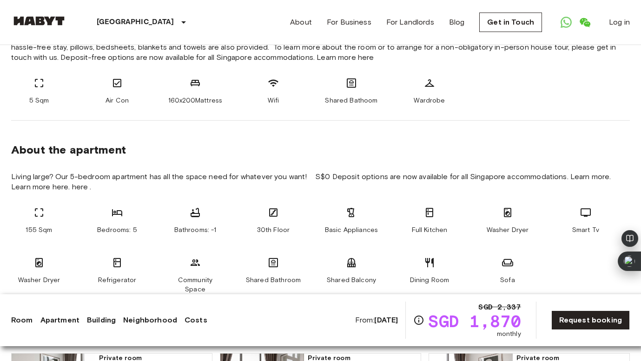
scroll to position [391, 0]
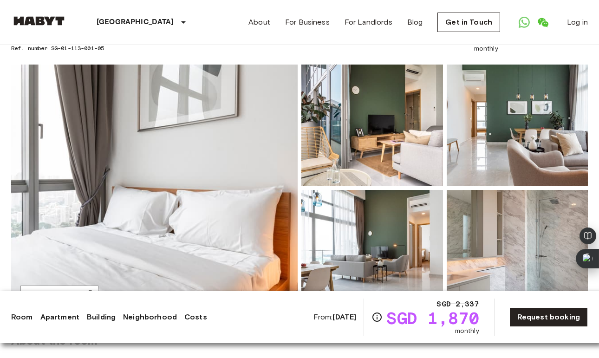
scroll to position [88, 0]
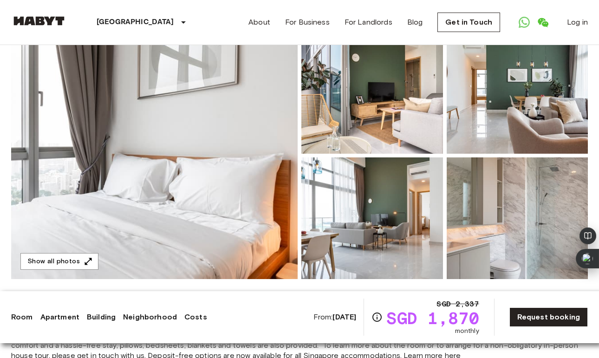
click at [190, 217] on img at bounding box center [154, 155] width 287 height 247
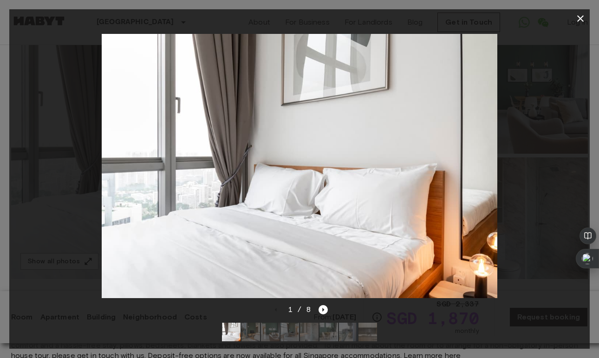
click at [583, 18] on icon "button" at bounding box center [580, 18] width 11 height 11
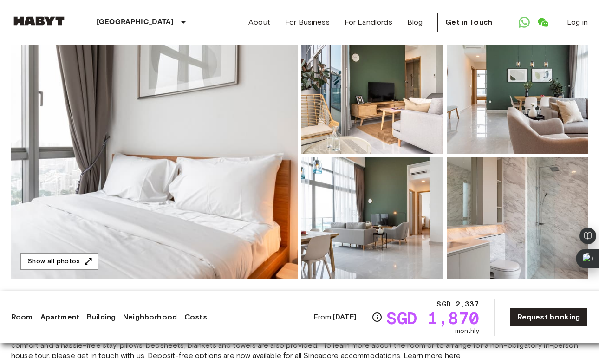
click at [388, 204] on img at bounding box center [373, 218] width 142 height 122
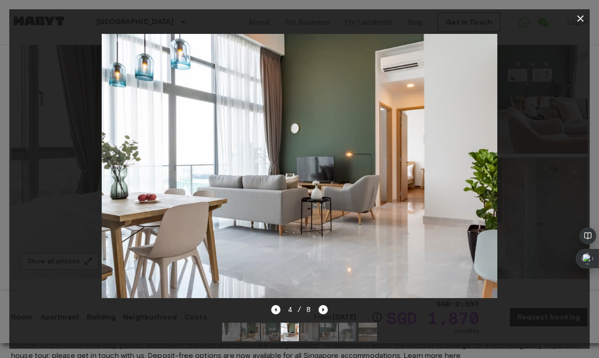
click at [565, 170] on div at bounding box center [299, 166] width 581 height 276
click at [438, 198] on img at bounding box center [300, 166] width 396 height 264
click at [582, 17] on icon "button" at bounding box center [580, 18] width 7 height 7
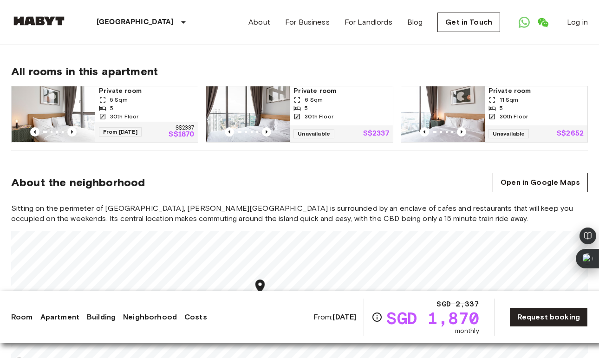
scroll to position [704, 0]
click at [331, 126] on div "Unavailable S$2337" at bounding box center [341, 134] width 103 height 17
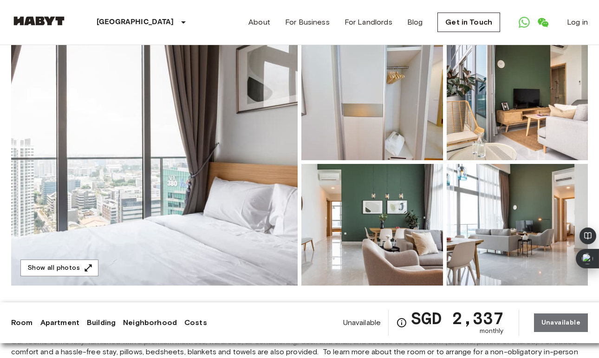
click at [330, 195] on img at bounding box center [373, 225] width 142 height 122
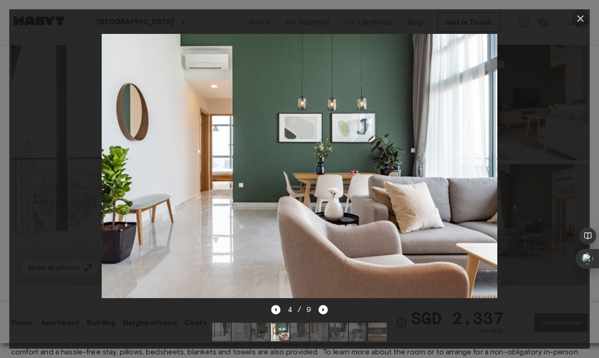
click at [583, 17] on icon "button" at bounding box center [580, 18] width 7 height 7
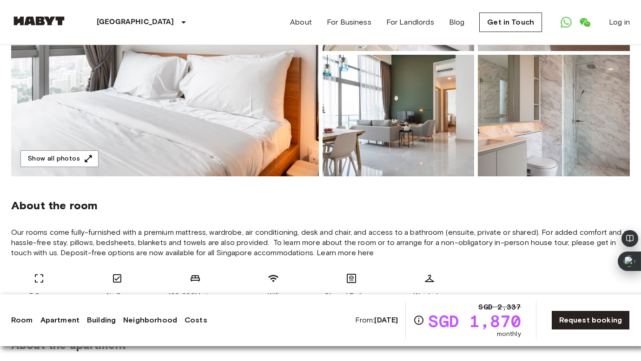
scroll to position [199, 0]
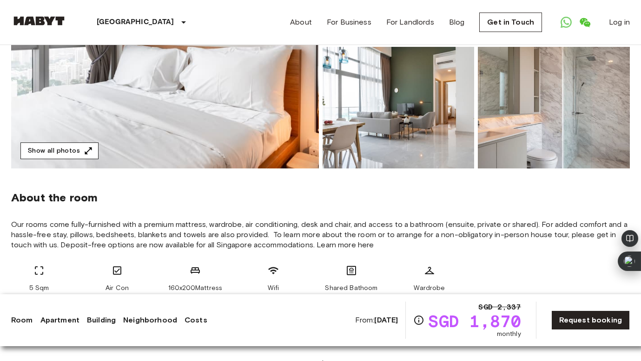
click at [71, 155] on button "Show all photos" at bounding box center [59, 151] width 78 height 17
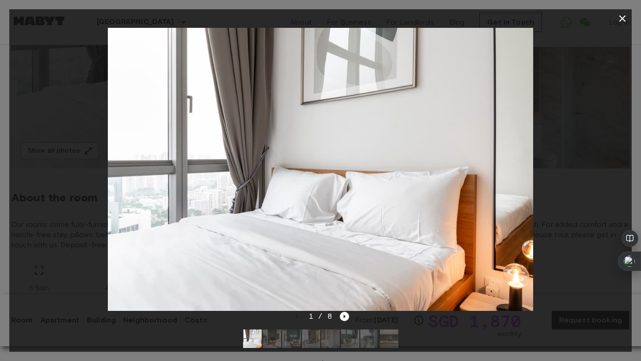
click at [157, 216] on img at bounding box center [320, 169] width 425 height 283
click at [265, 333] on img at bounding box center [271, 339] width 19 height 19
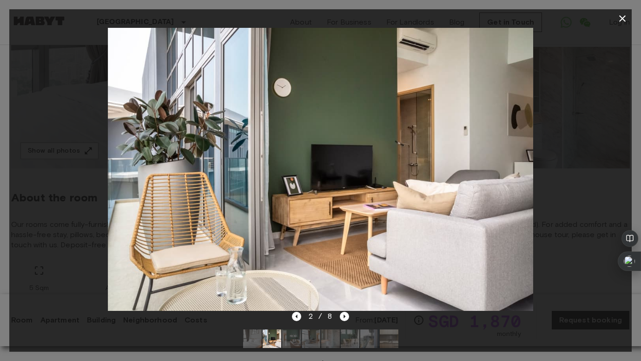
click at [297, 339] on img at bounding box center [291, 339] width 19 height 19
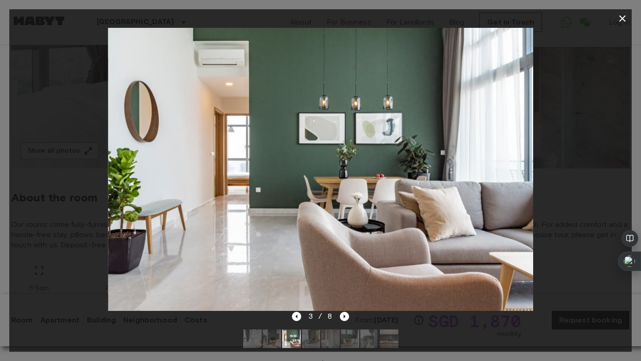
click at [312, 341] on img at bounding box center [311, 339] width 19 height 19
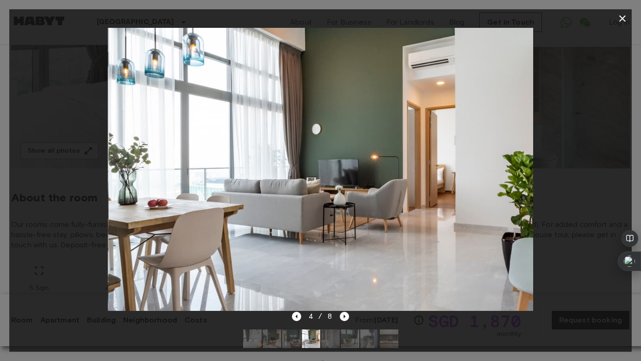
click at [335, 342] on img at bounding box center [330, 339] width 19 height 19
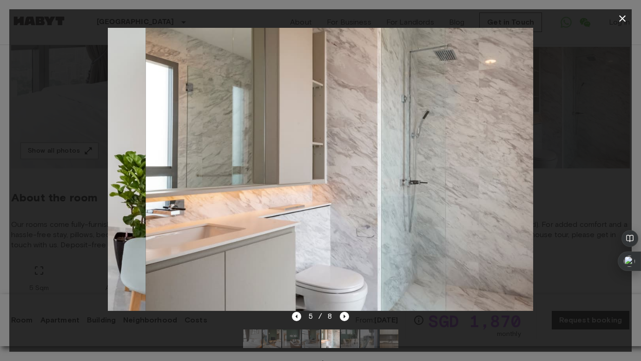
click at [364, 338] on img at bounding box center [369, 339] width 19 height 19
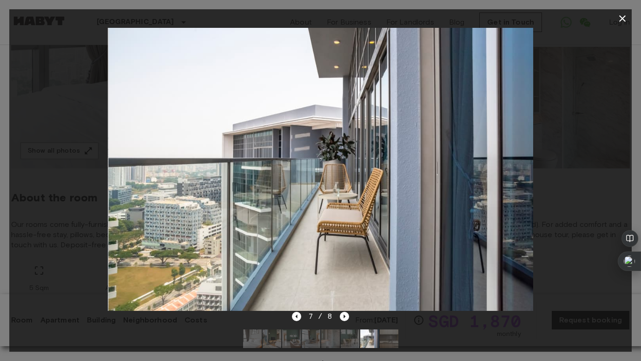
click at [385, 337] on img at bounding box center [389, 339] width 19 height 19
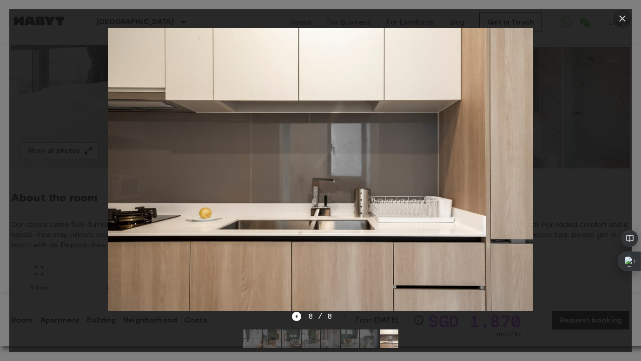
click at [624, 12] on button "button" at bounding box center [622, 18] width 19 height 19
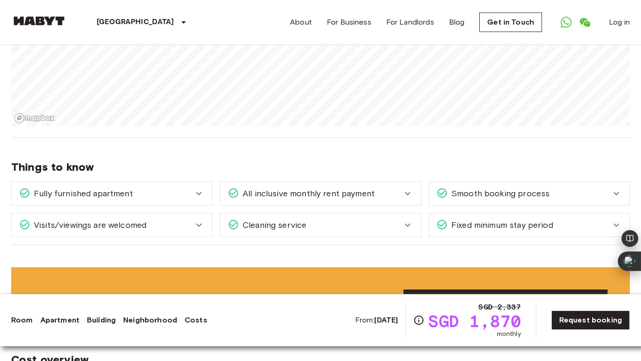
scroll to position [916, 0]
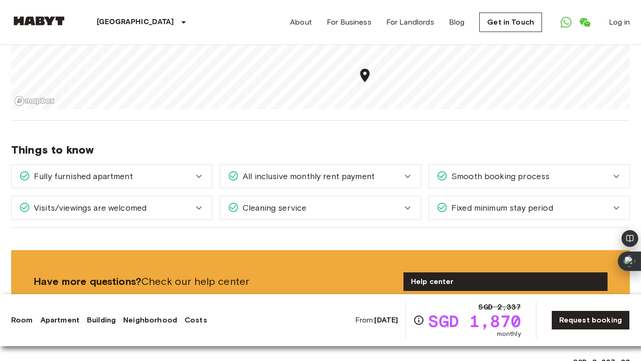
click at [476, 202] on span "Fixed minimum stay period" at bounding box center [499, 208] width 105 height 12
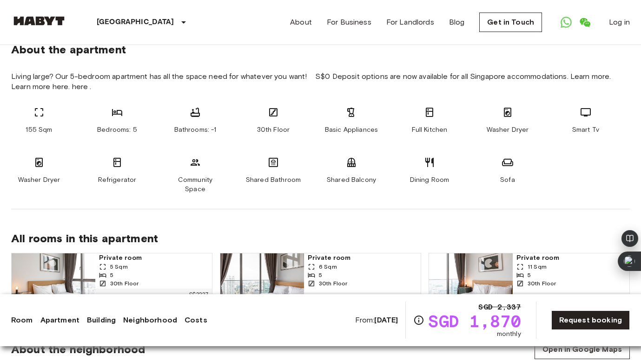
scroll to position [487, 0]
click at [197, 165] on icon at bounding box center [195, 162] width 11 height 11
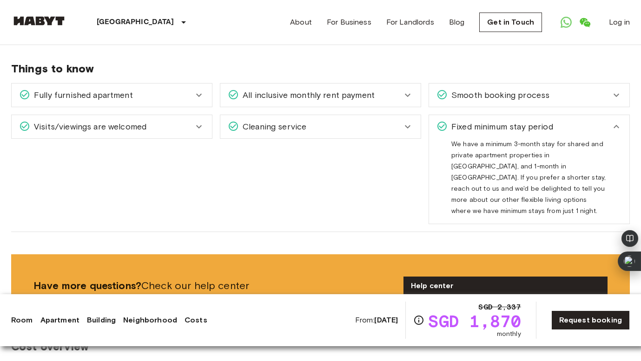
scroll to position [936, 0]
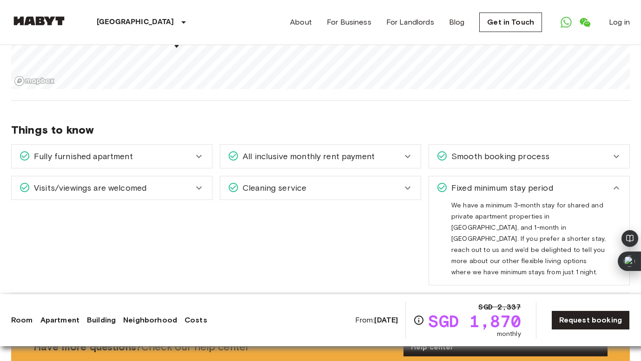
click at [471, 153] on span "Smooth booking process" at bounding box center [498, 157] width 102 height 12
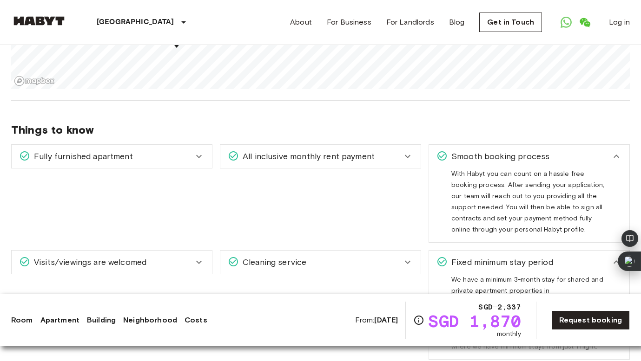
click at [348, 261] on div "Cleaning service" at bounding box center [320, 262] width 200 height 23
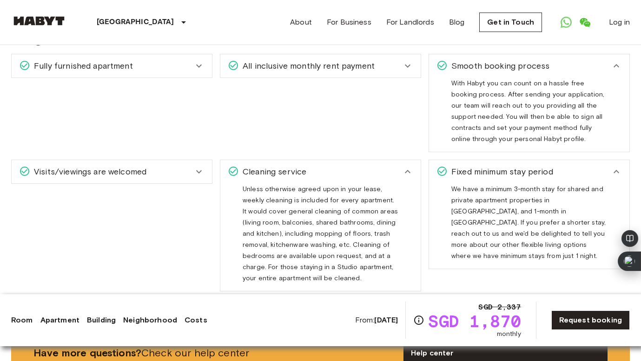
scroll to position [1062, 0]
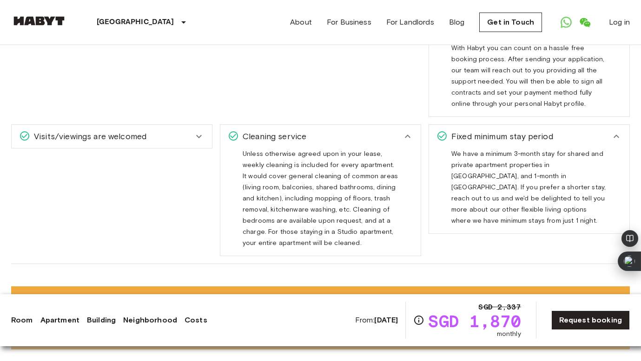
click at [136, 125] on div "Visits/viewings are welcomed" at bounding box center [112, 136] width 200 height 23
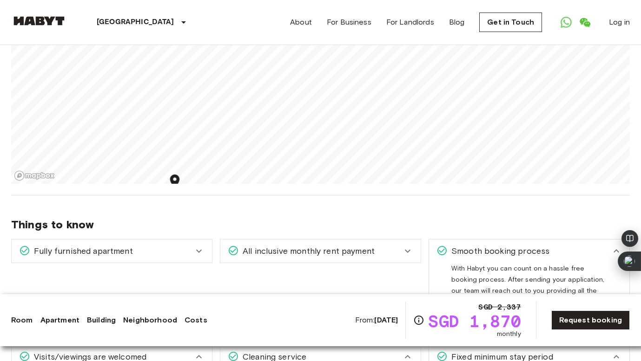
scroll to position [848, 0]
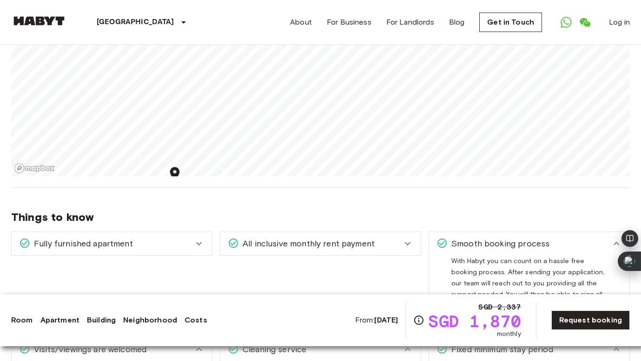
click at [155, 240] on div "Fully furnished apartment" at bounding box center [106, 244] width 174 height 12
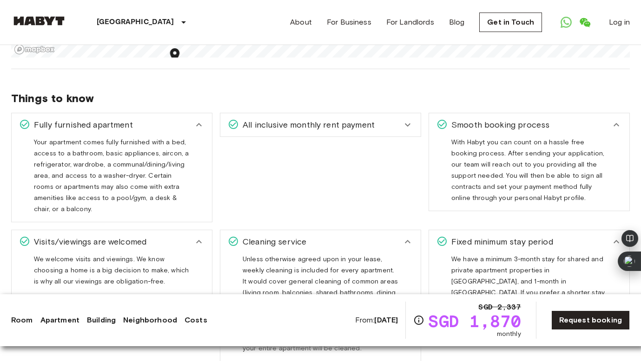
scroll to position [995, 0]
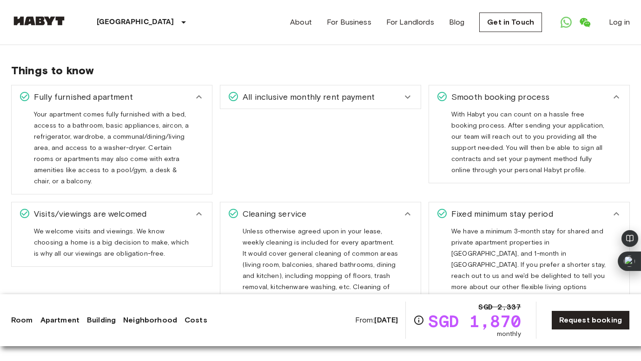
click at [322, 108] on div "All inclusive monthly rent payment Your monthly rent payment includes a fully f…" at bounding box center [316, 136] width 209 height 117
click at [328, 97] on div "All inclusive monthly rent payment" at bounding box center [320, 96] width 200 height 23
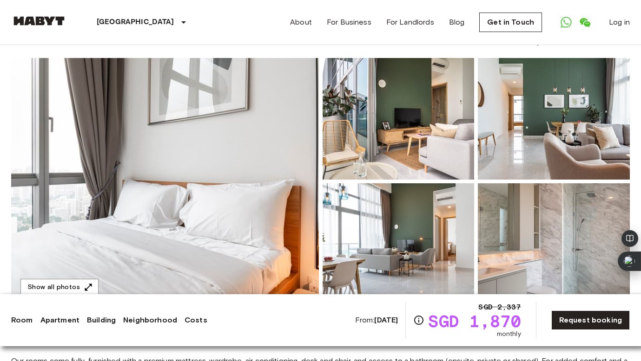
scroll to position [0, 0]
